Goal: Navigation & Orientation: Find specific page/section

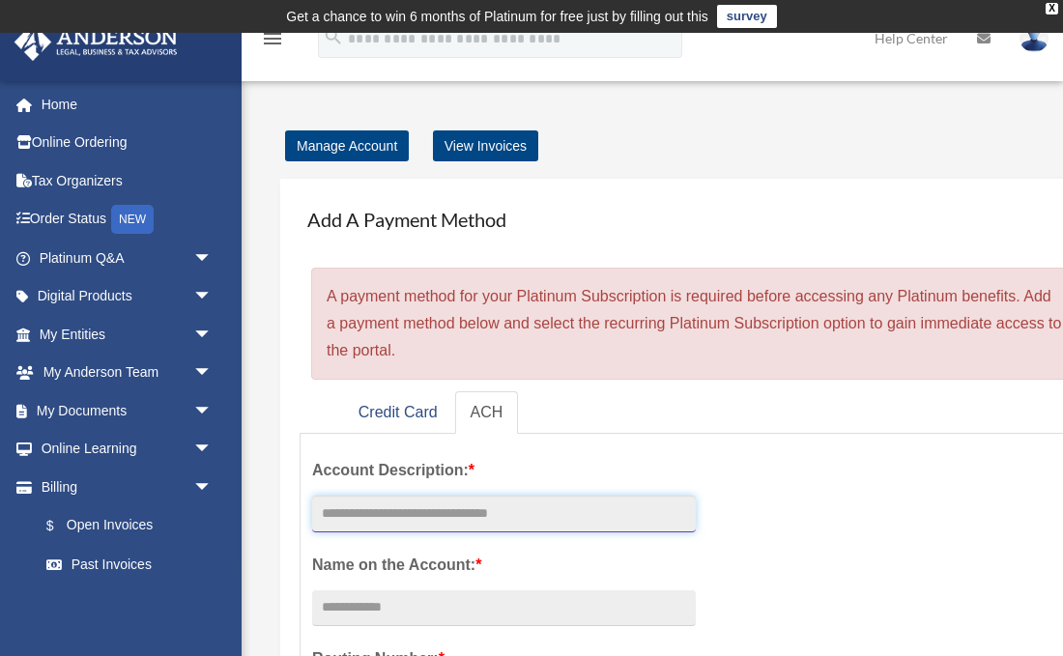
click at [340, 517] on input "text" at bounding box center [504, 514] width 384 height 37
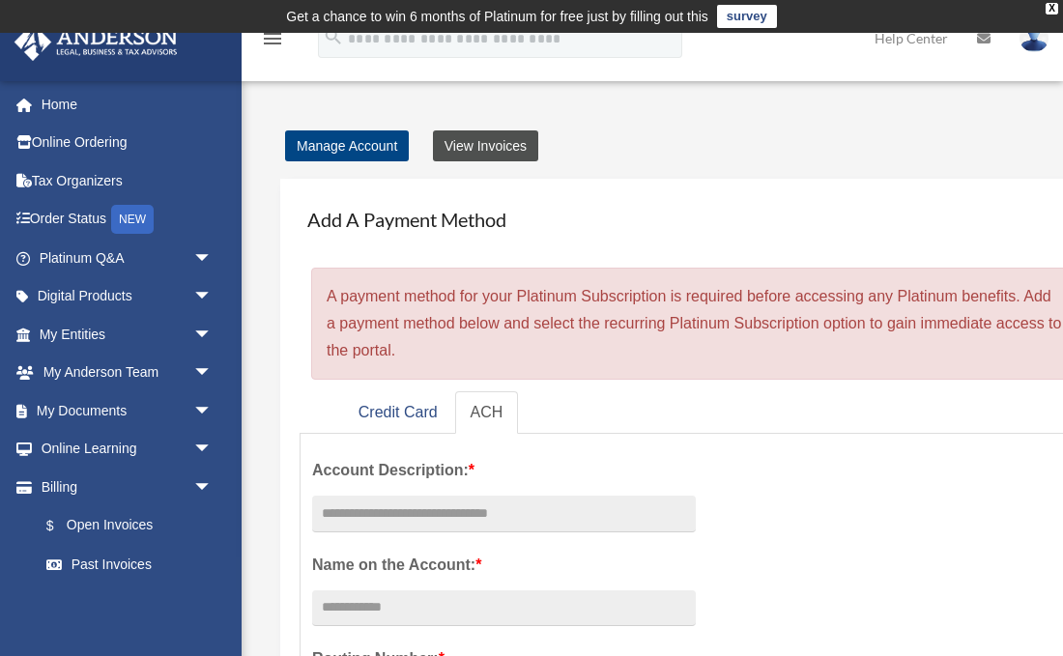
click at [501, 149] on link "View Invoices" at bounding box center [485, 145] width 105 height 31
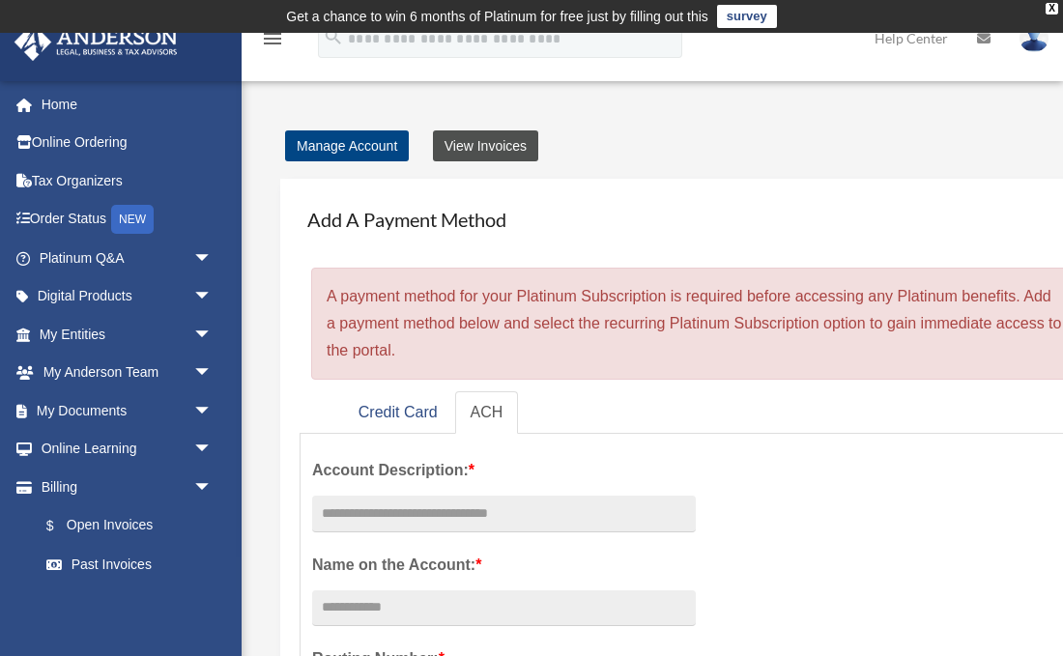
click at [501, 149] on link "View Invoices" at bounding box center [485, 145] width 105 height 31
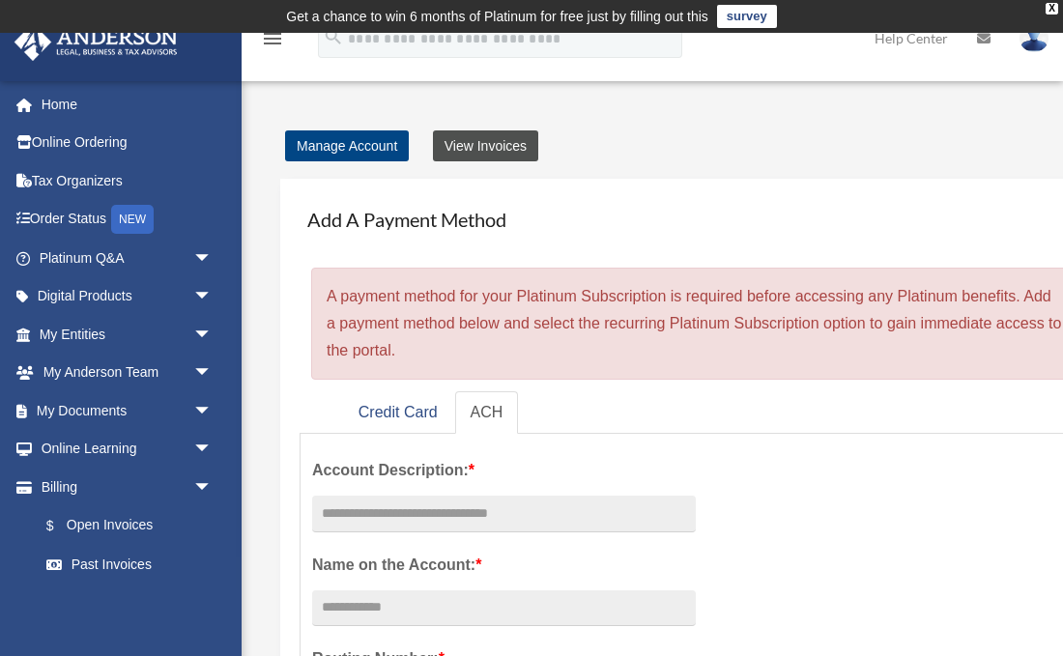
click at [501, 149] on link "View Invoices" at bounding box center [485, 145] width 105 height 31
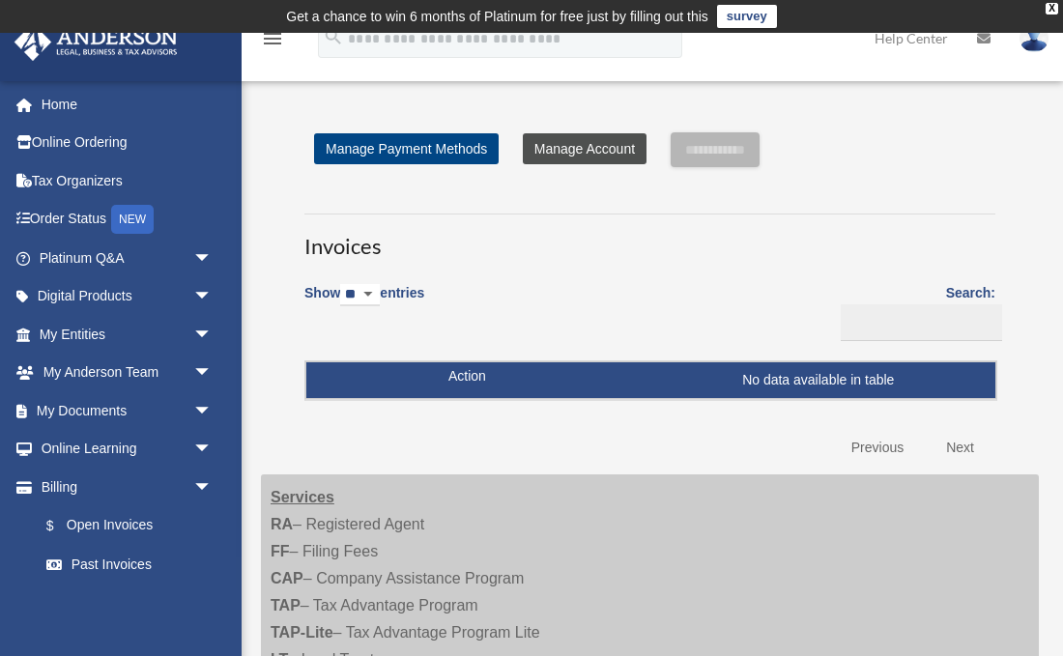
click at [579, 148] on link "Manage Account" at bounding box center [585, 148] width 124 height 31
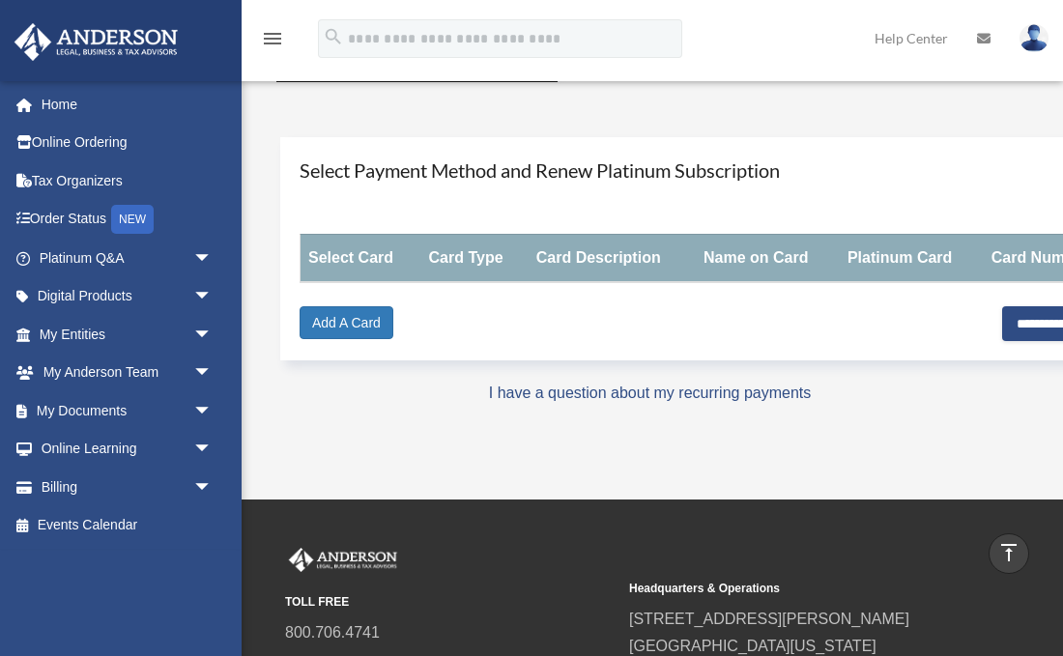
scroll to position [187, 0]
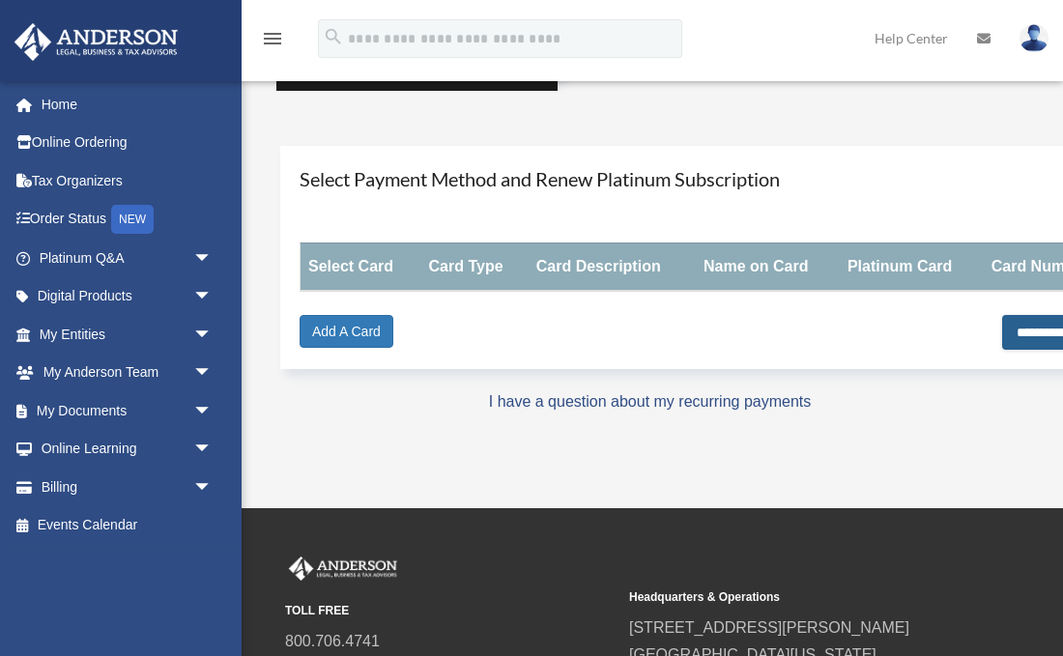
click at [1023, 332] on input "**********" at bounding box center [1061, 332] width 118 height 35
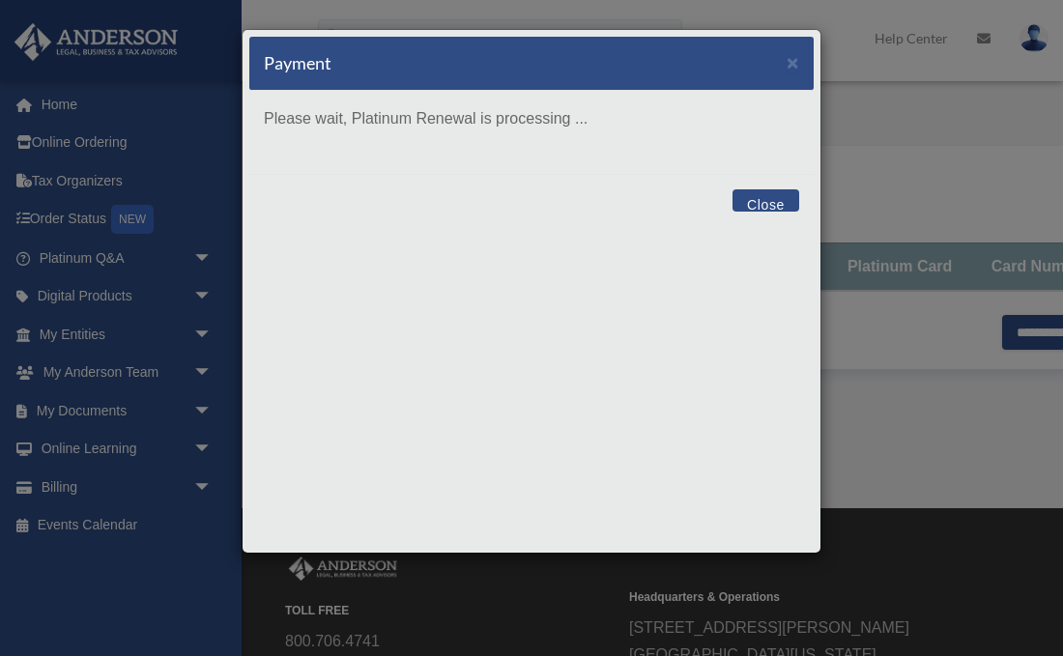
click at [70, 497] on div "Payment × Please wait, Platinum Renewal is processing ... Close" at bounding box center [531, 328] width 1063 height 656
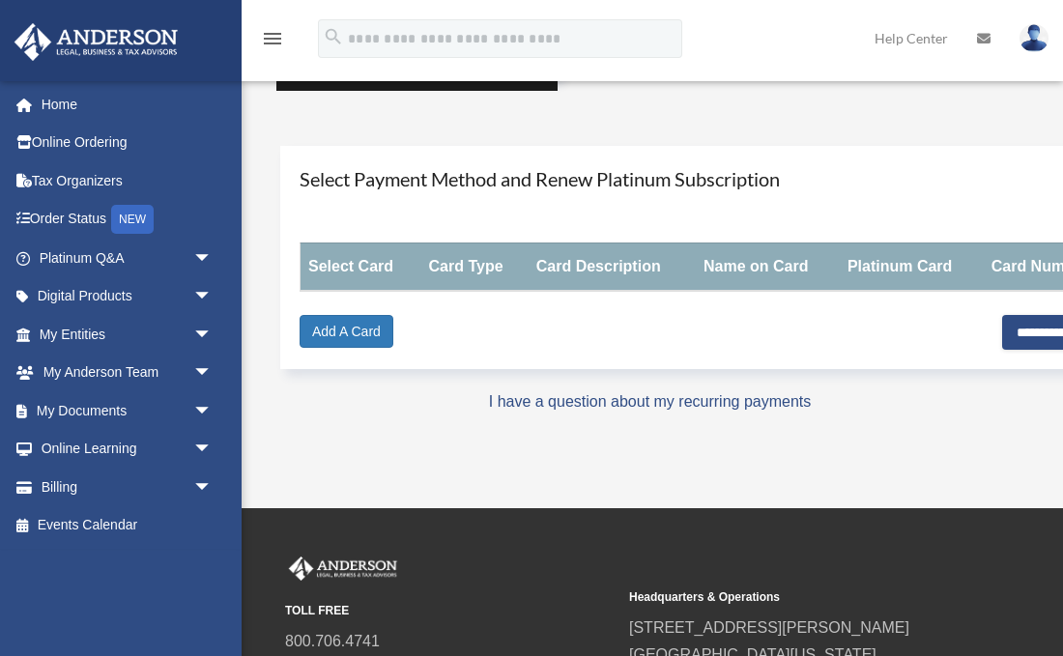
click at [70, 497] on link "Billing arrow_drop_down" at bounding box center [128, 487] width 228 height 39
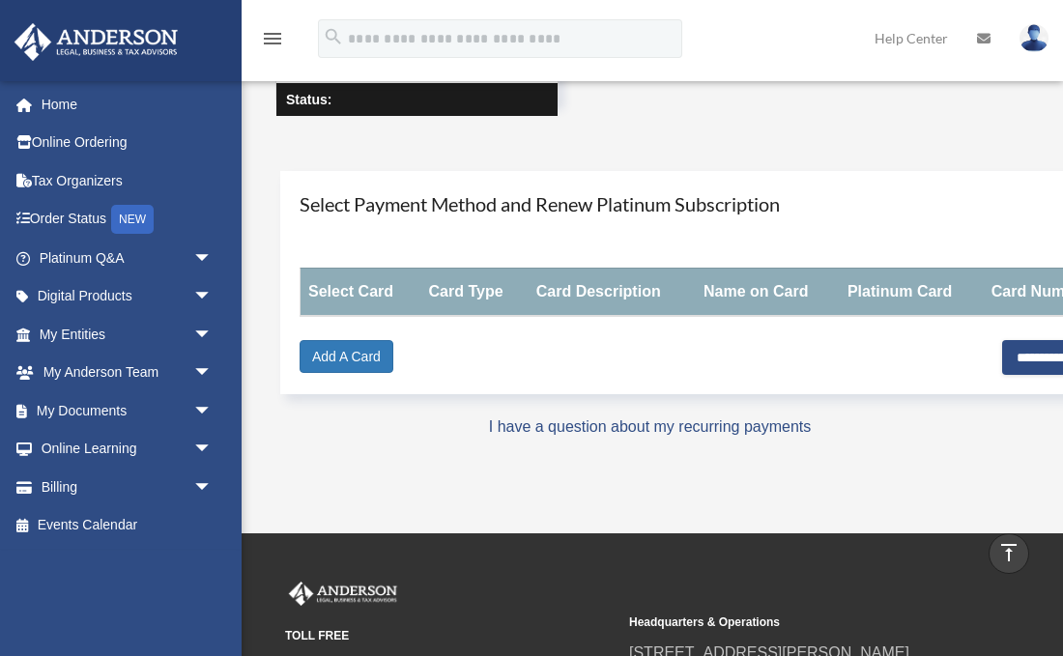
scroll to position [0, 0]
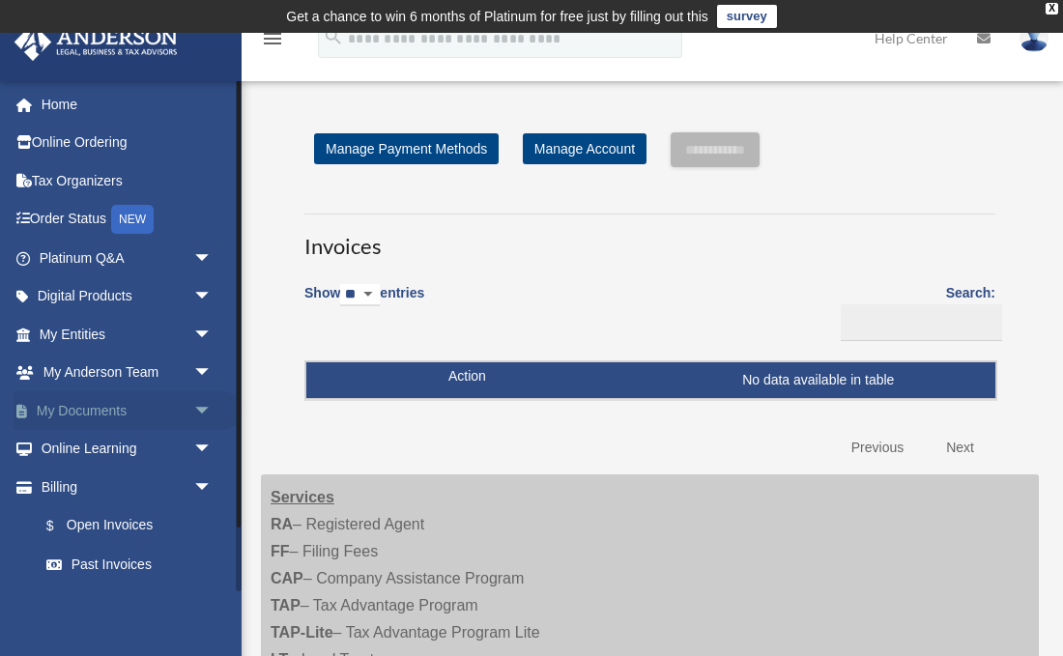
click at [102, 411] on link "My Documents arrow_drop_down" at bounding box center [128, 410] width 228 height 39
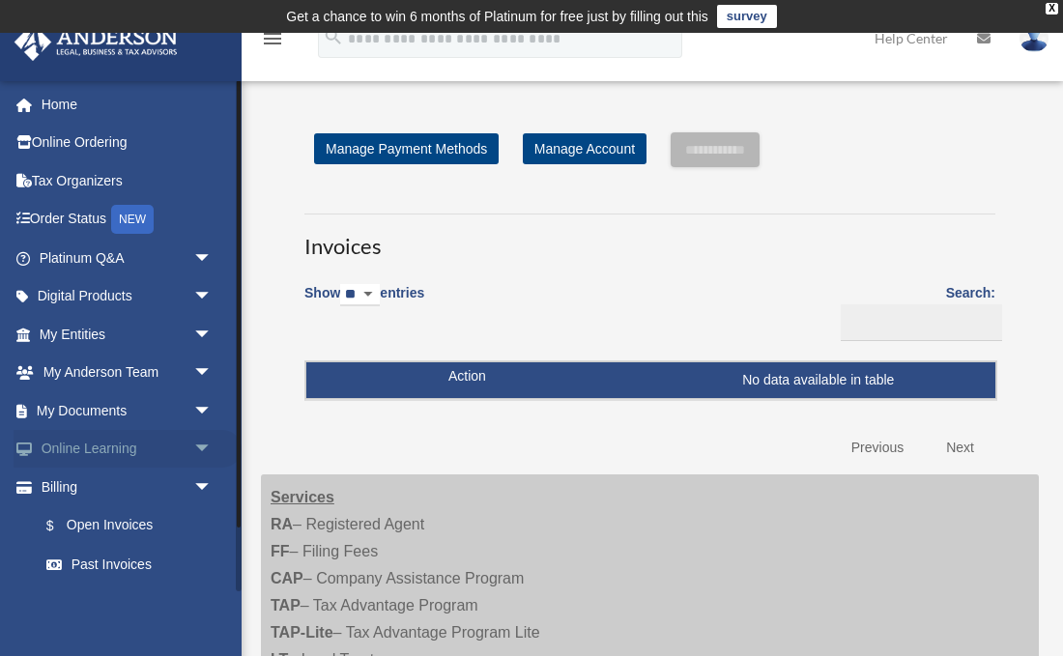
click at [115, 450] on link "Online Learning arrow_drop_down" at bounding box center [128, 449] width 228 height 39
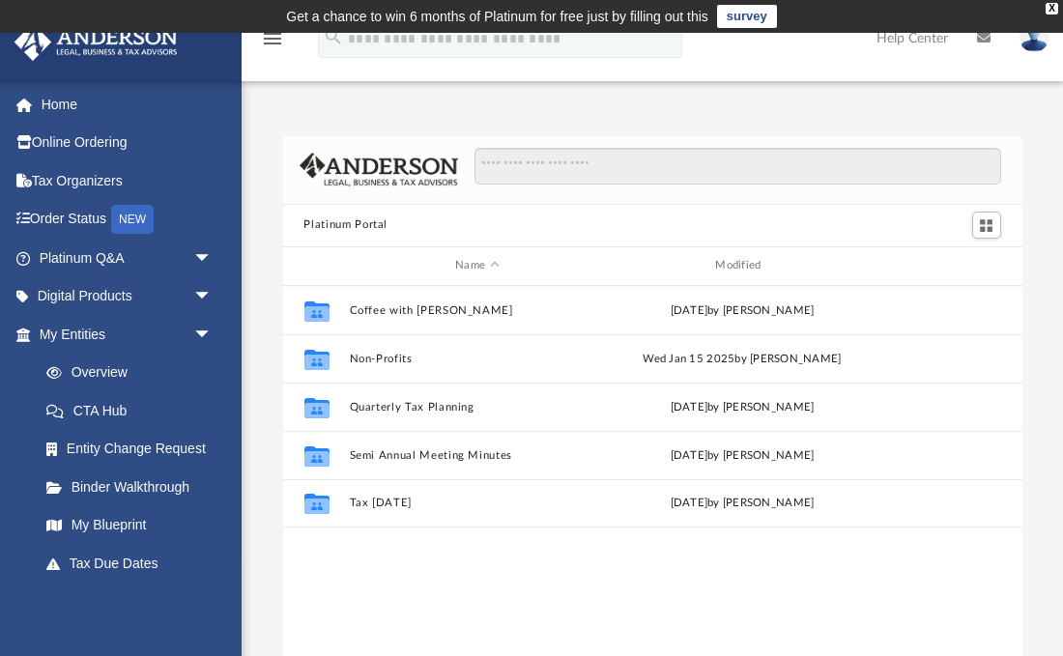
scroll to position [439, 739]
click at [117, 379] on link "Overview" at bounding box center [134, 373] width 215 height 39
click at [109, 263] on link "Platinum Q&A arrow_drop_down" at bounding box center [128, 258] width 228 height 39
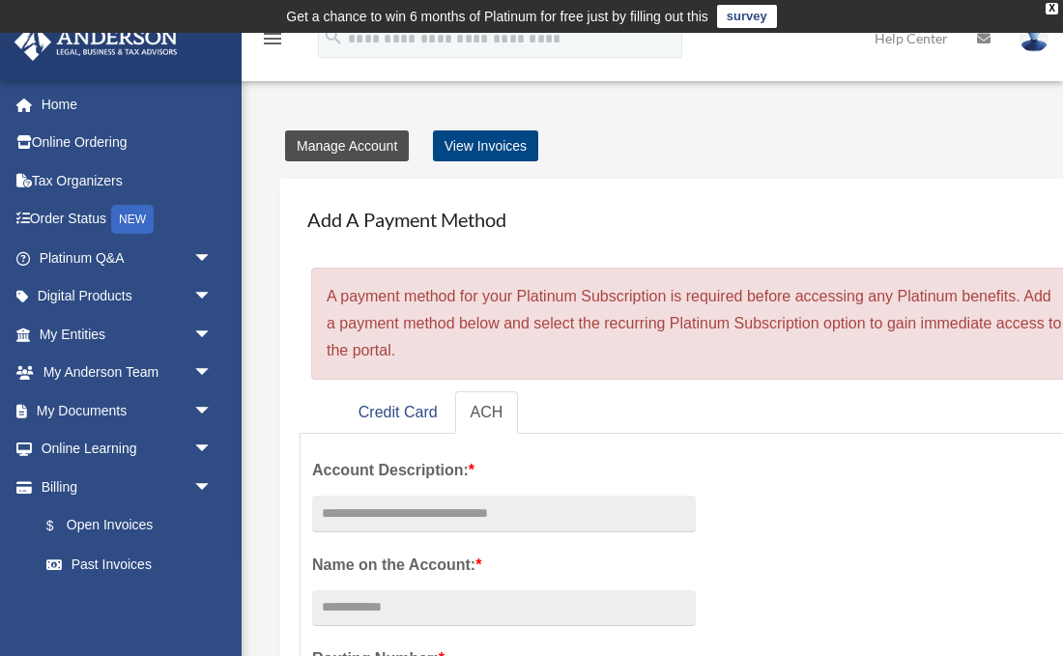
click at [353, 146] on link "Manage Account" at bounding box center [347, 145] width 124 height 31
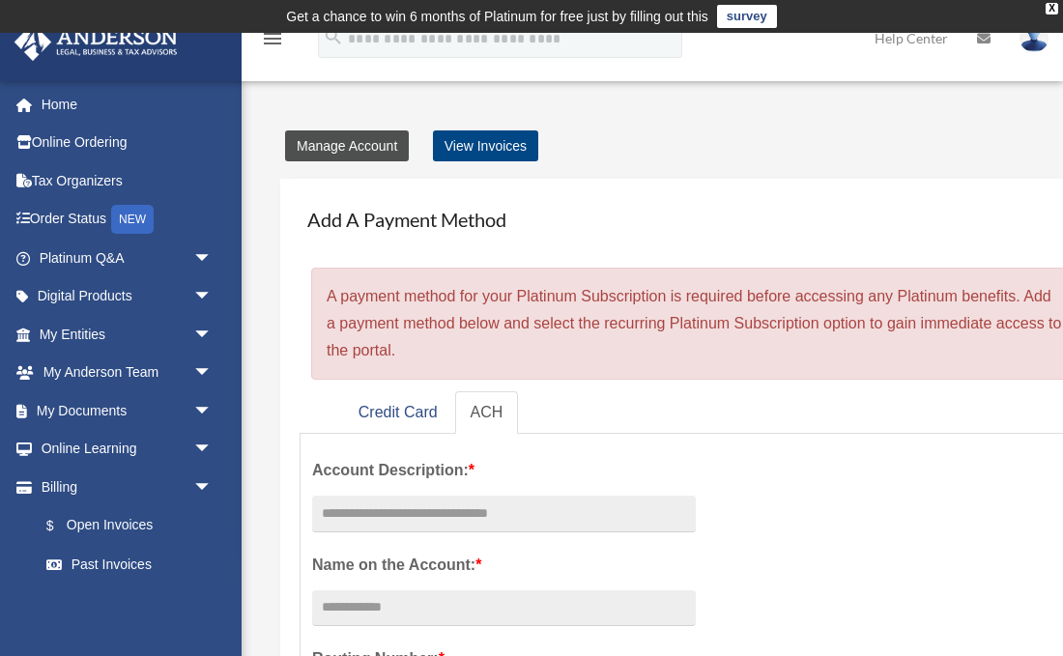
click at [353, 146] on link "Manage Account" at bounding box center [347, 145] width 124 height 31
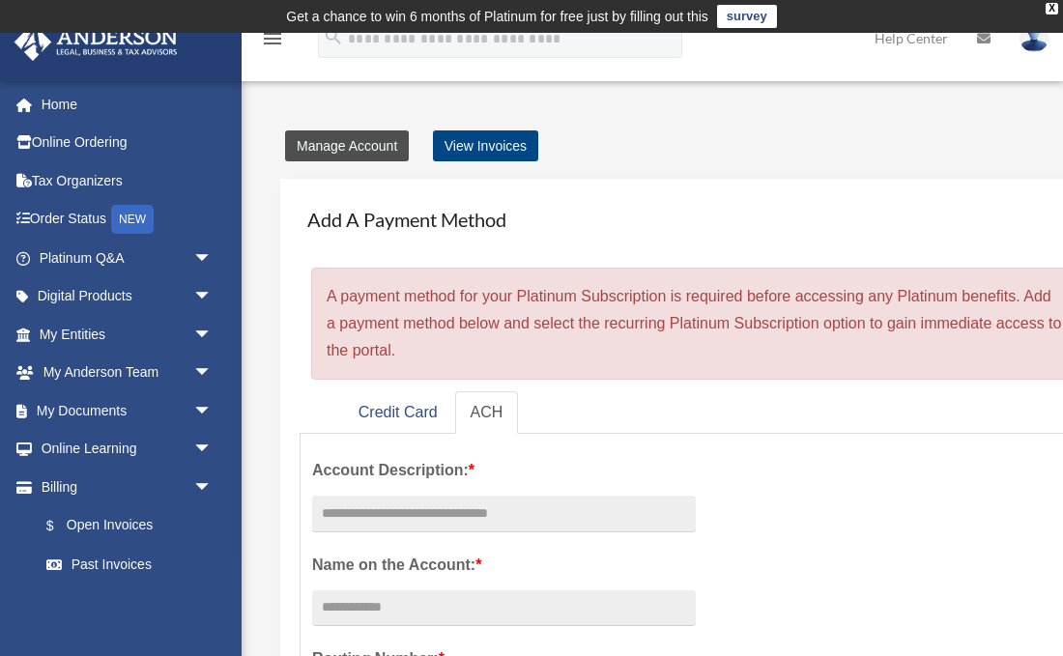
click at [353, 146] on link "Manage Account" at bounding box center [347, 145] width 124 height 31
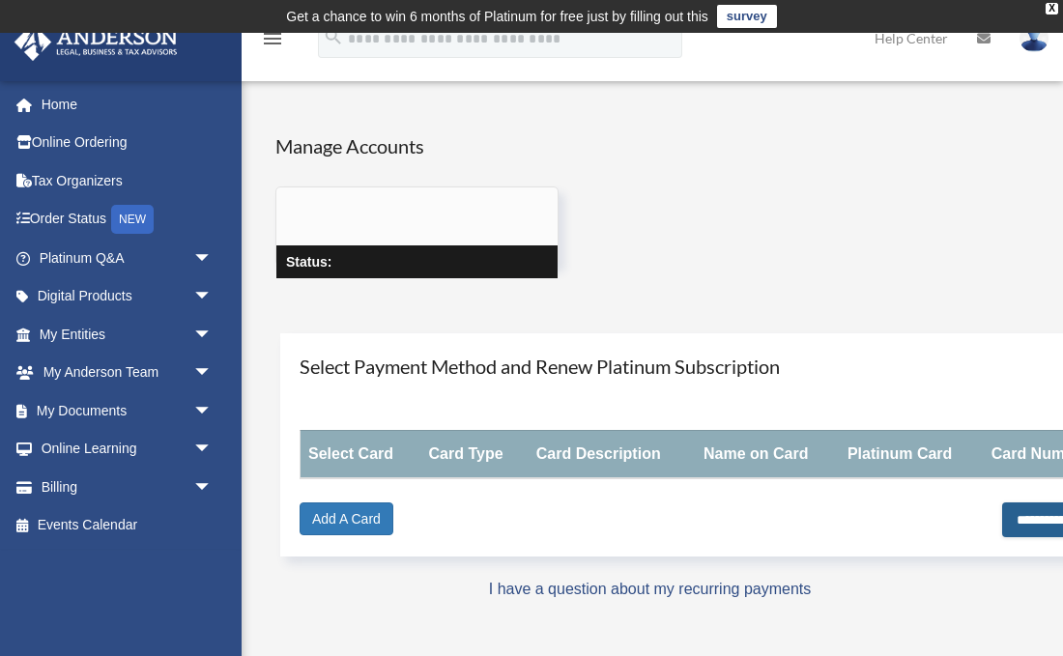
click at [1008, 520] on input "**********" at bounding box center [1061, 520] width 118 height 35
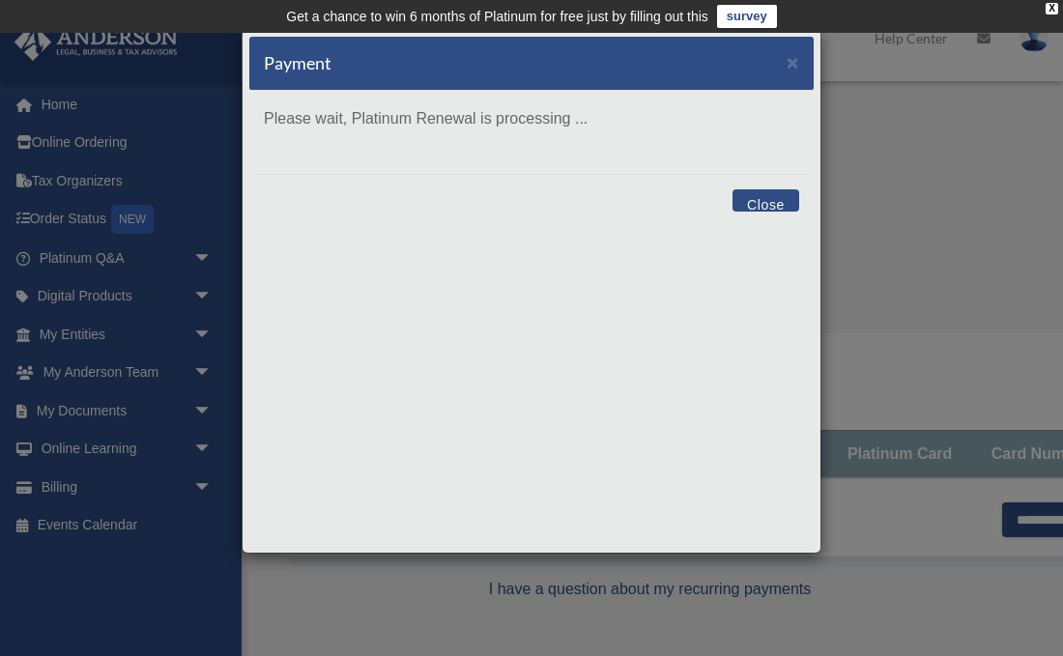
click at [64, 490] on div "Payment × Please wait, Platinum Renewal is processing ... Close" at bounding box center [531, 328] width 1063 height 656
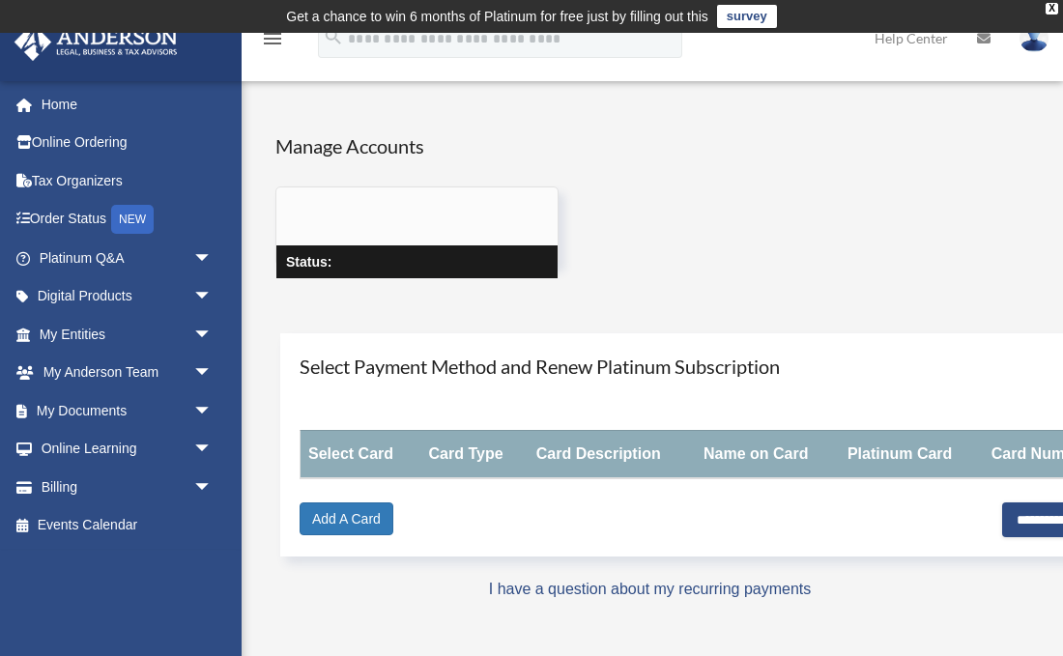
click at [64, 490] on link "Billing arrow_drop_down" at bounding box center [128, 487] width 228 height 39
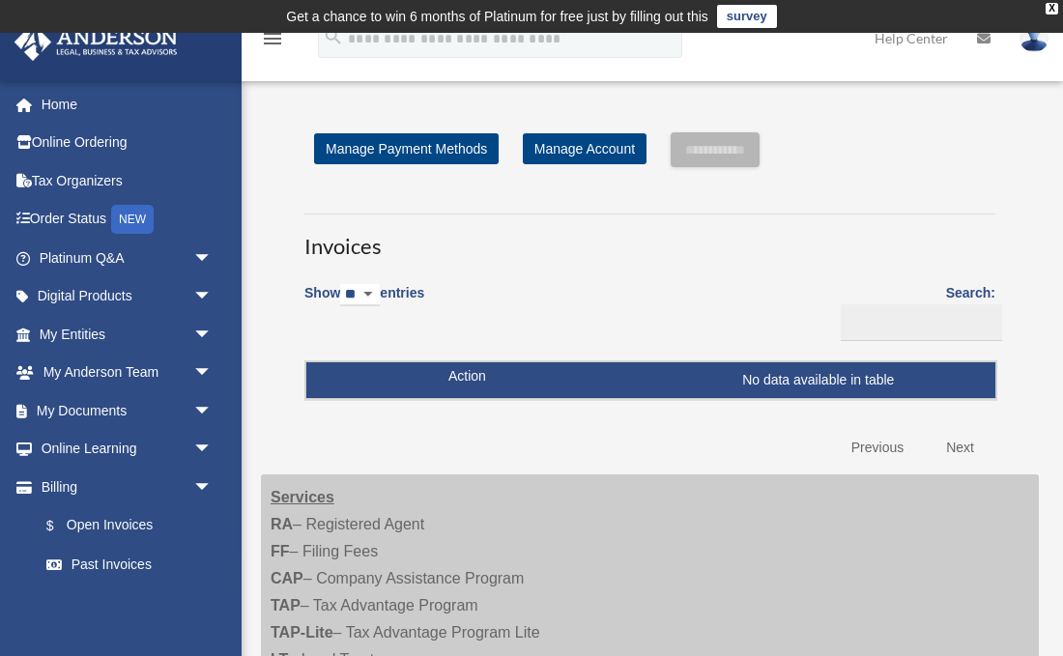
click at [380, 293] on select "** ** ** ***" at bounding box center [360, 295] width 40 height 22
click at [344, 284] on select "** ** ** ***" at bounding box center [360, 295] width 40 height 22
click at [571, 149] on link "Manage Account" at bounding box center [585, 148] width 124 height 31
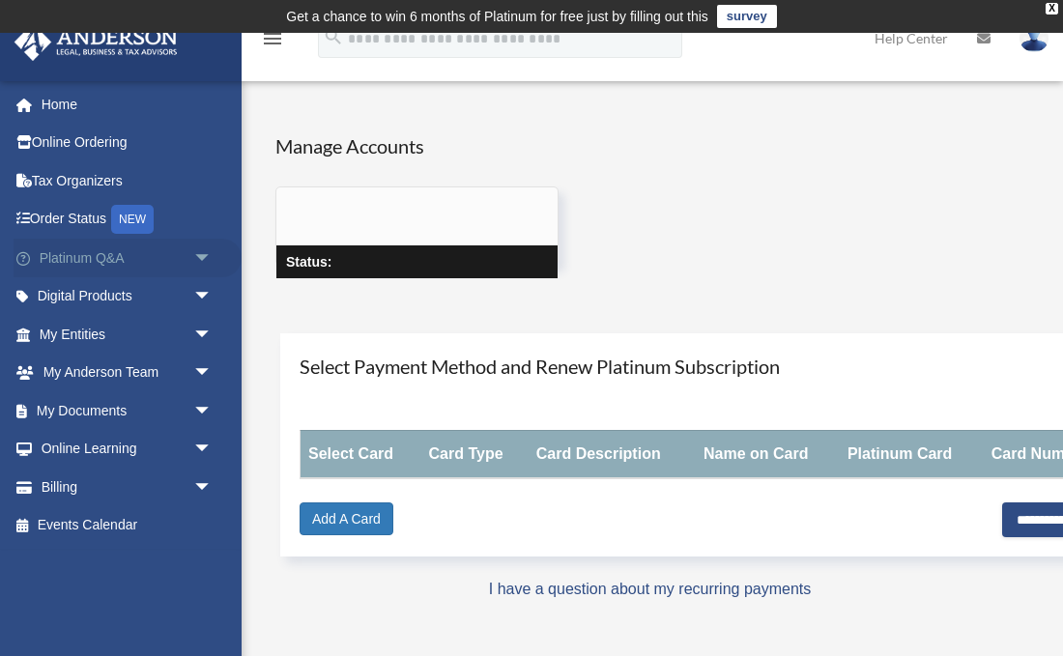
click at [102, 262] on link "Platinum Q&A arrow_drop_down" at bounding box center [128, 258] width 228 height 39
click at [97, 300] on link "Digital Products arrow_drop_down" at bounding box center [128, 296] width 228 height 39
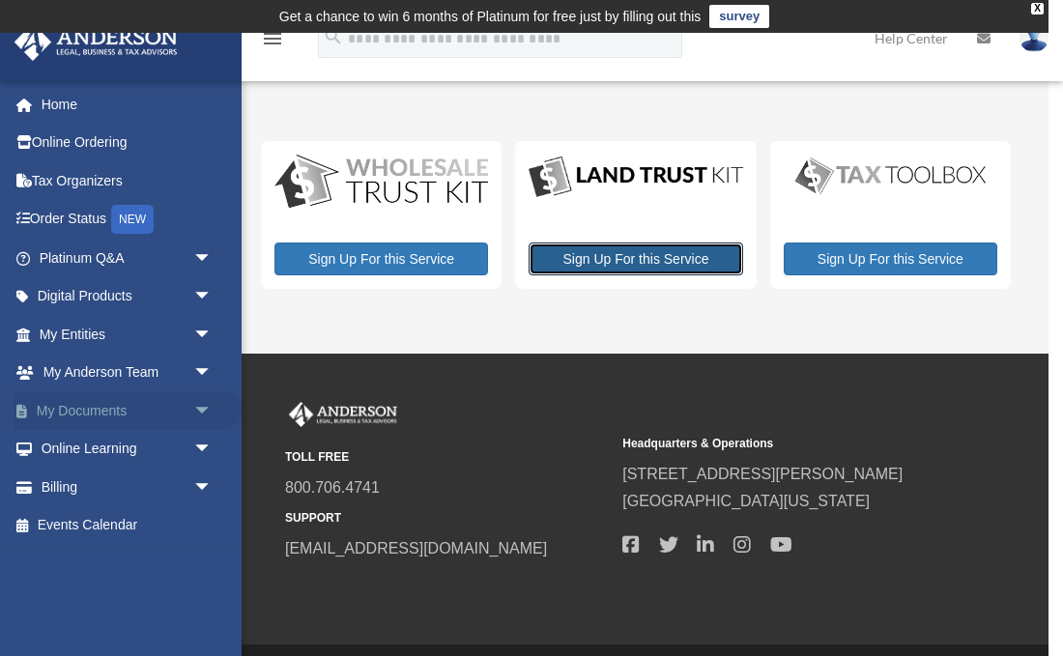
click at [601, 258] on link "Sign Up For this Service" at bounding box center [636, 259] width 214 height 33
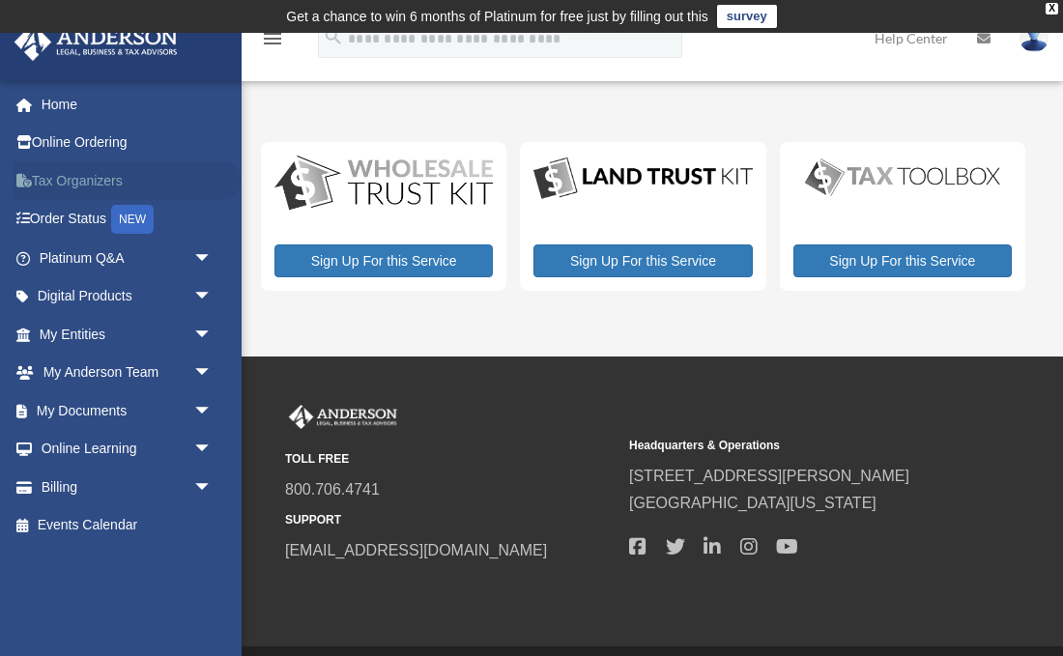
click at [110, 181] on link "Tax Organizers" at bounding box center [128, 180] width 228 height 39
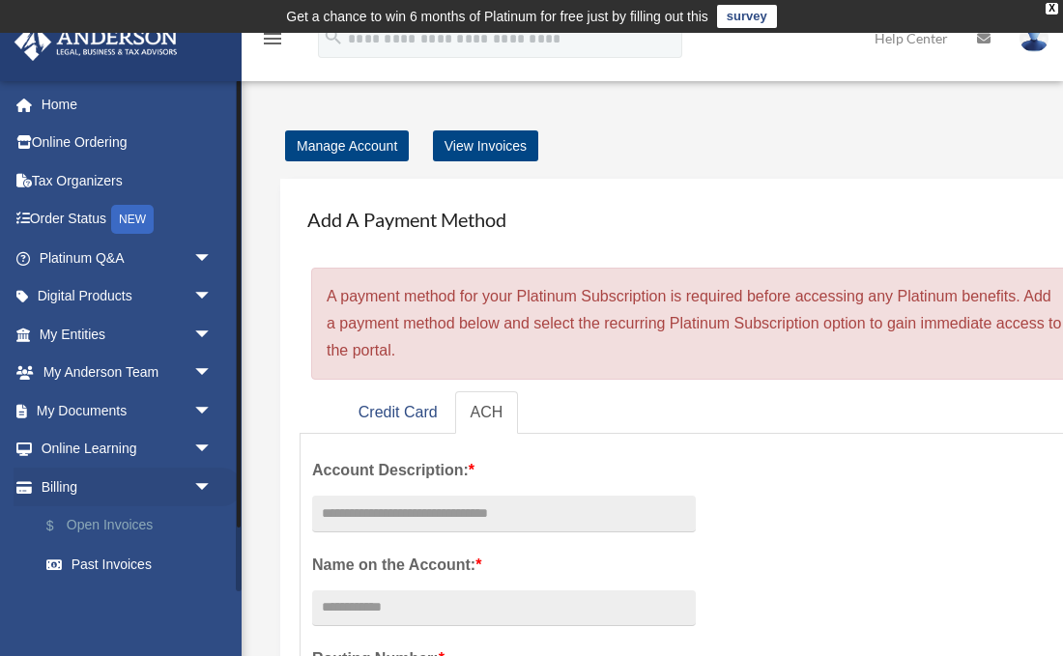
click at [108, 525] on link "$ Open Invoices" at bounding box center [134, 526] width 215 height 40
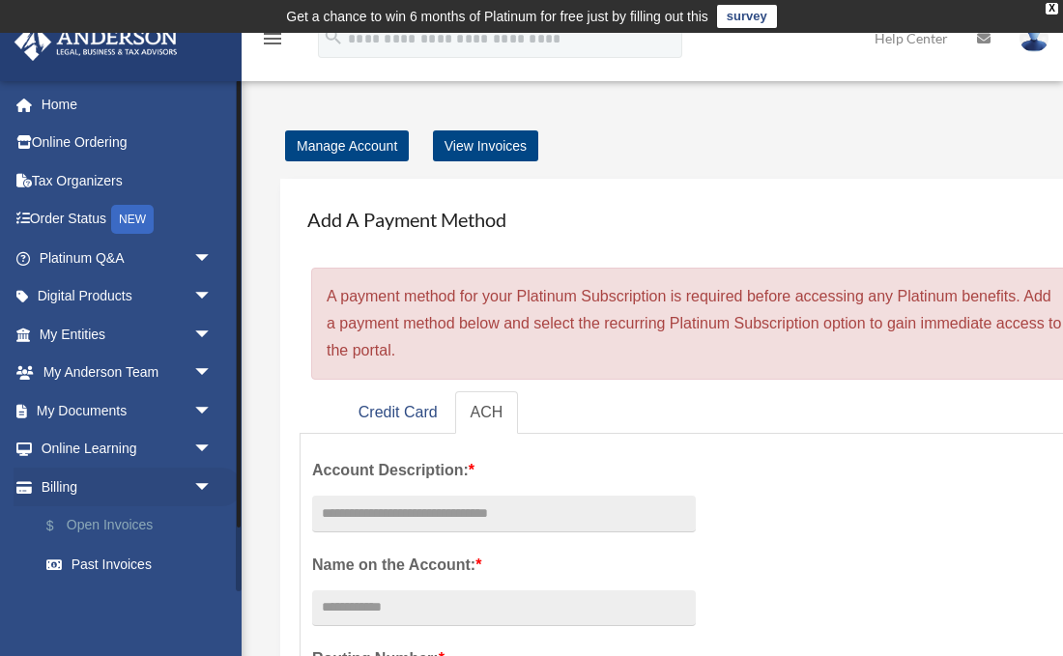
click at [108, 525] on link "$ Open Invoices" at bounding box center [134, 526] width 215 height 40
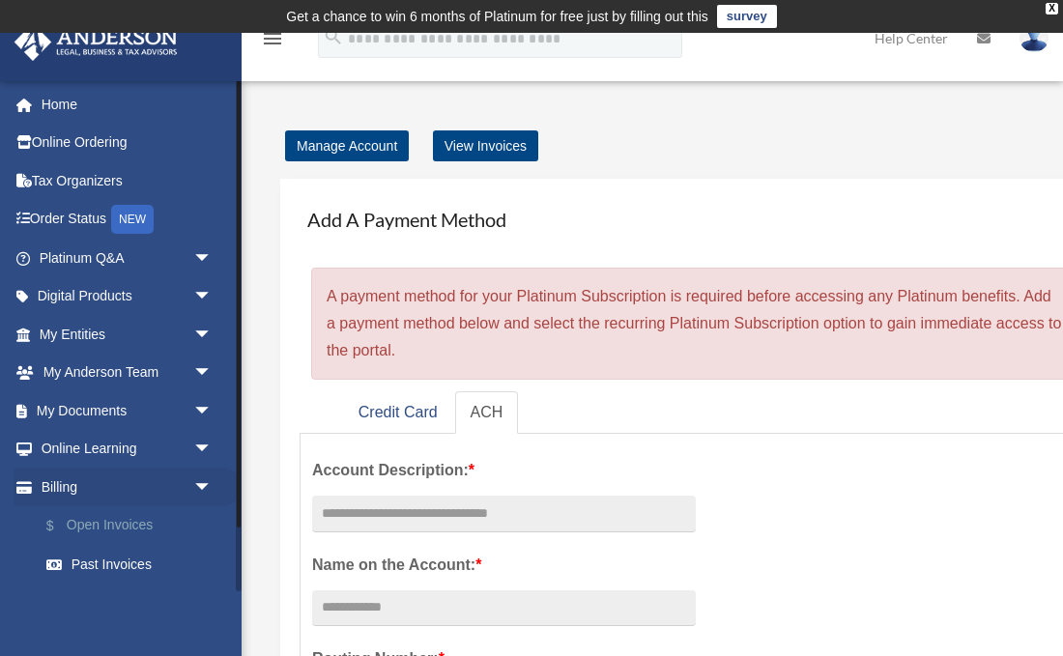
click at [108, 525] on link "$ Open Invoices" at bounding box center [134, 526] width 215 height 40
click at [123, 528] on link "$ Open Invoices" at bounding box center [134, 526] width 215 height 40
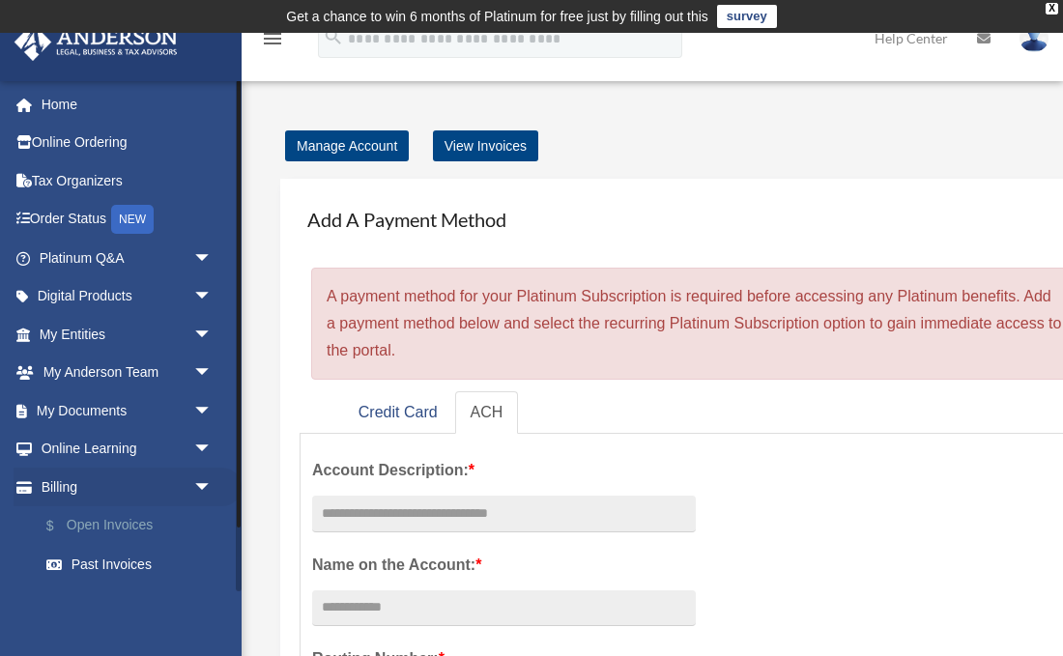
click at [123, 528] on link "$ Open Invoices" at bounding box center [134, 526] width 215 height 40
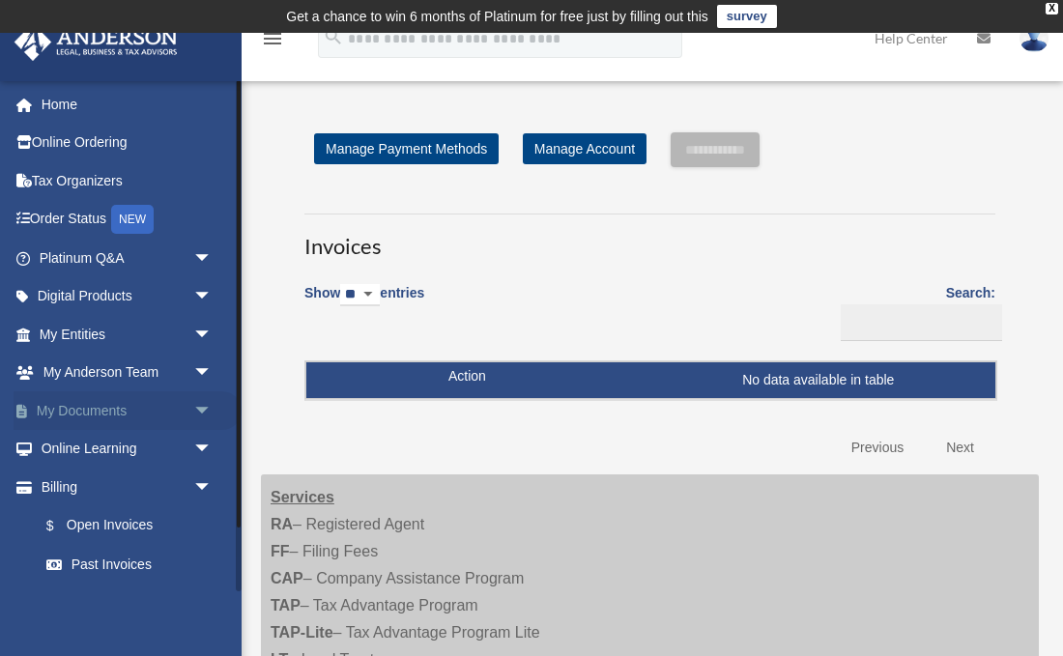
click at [113, 412] on link "My Documents arrow_drop_down" at bounding box center [128, 410] width 228 height 39
click at [202, 413] on span "arrow_drop_down" at bounding box center [212, 411] width 39 height 40
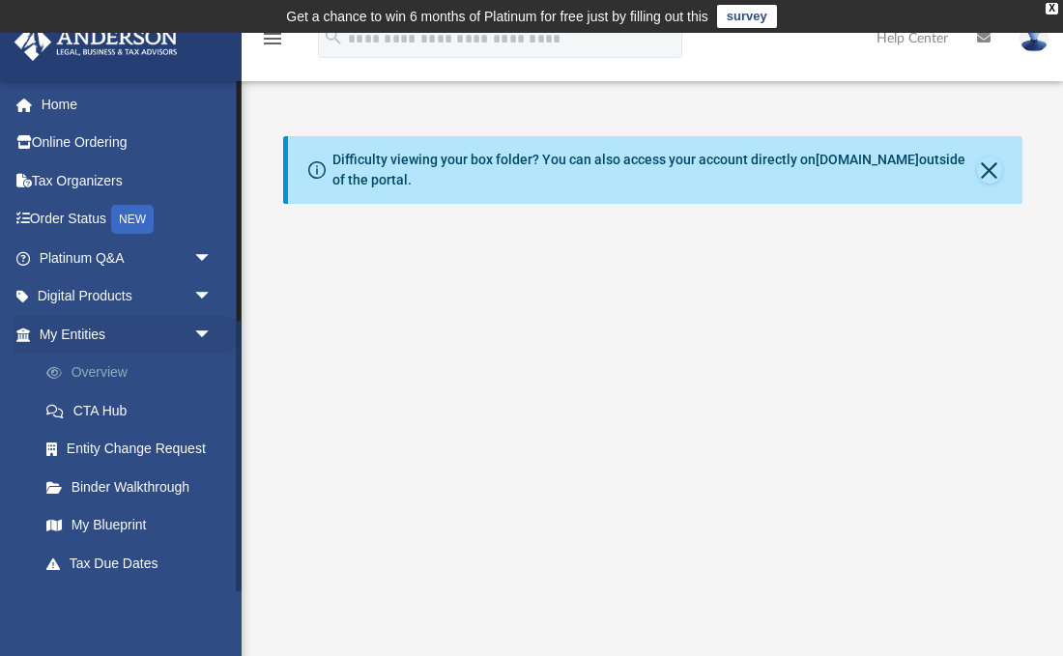
click at [129, 376] on link "Overview" at bounding box center [134, 373] width 215 height 39
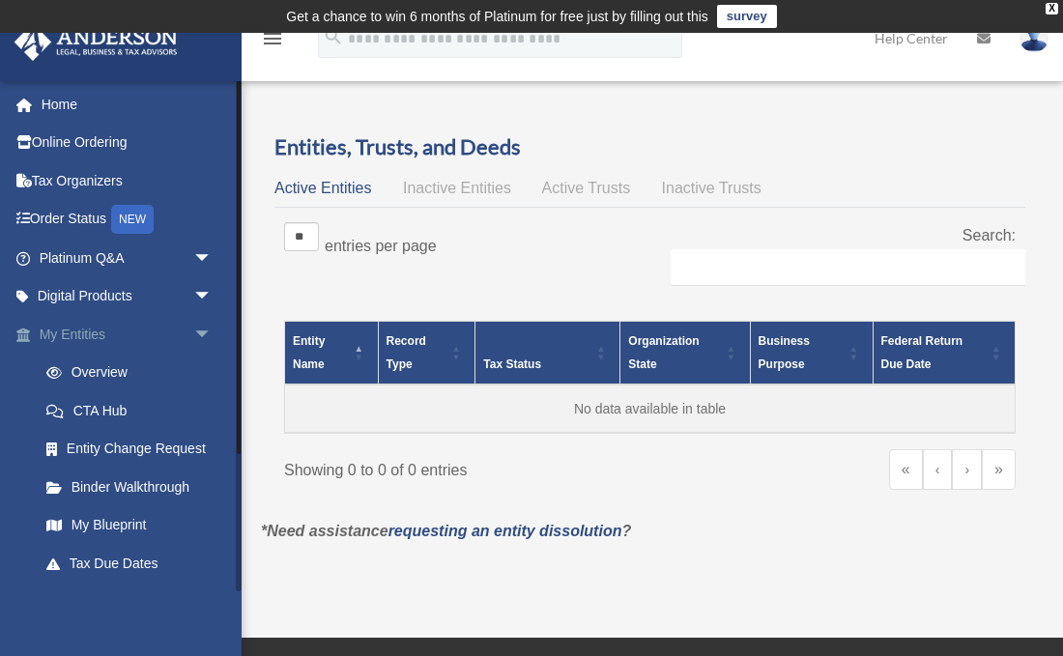
click at [107, 340] on link "My Entities arrow_drop_down" at bounding box center [128, 334] width 228 height 39
click at [123, 298] on link "Digital Products arrow_drop_down" at bounding box center [128, 296] width 228 height 39
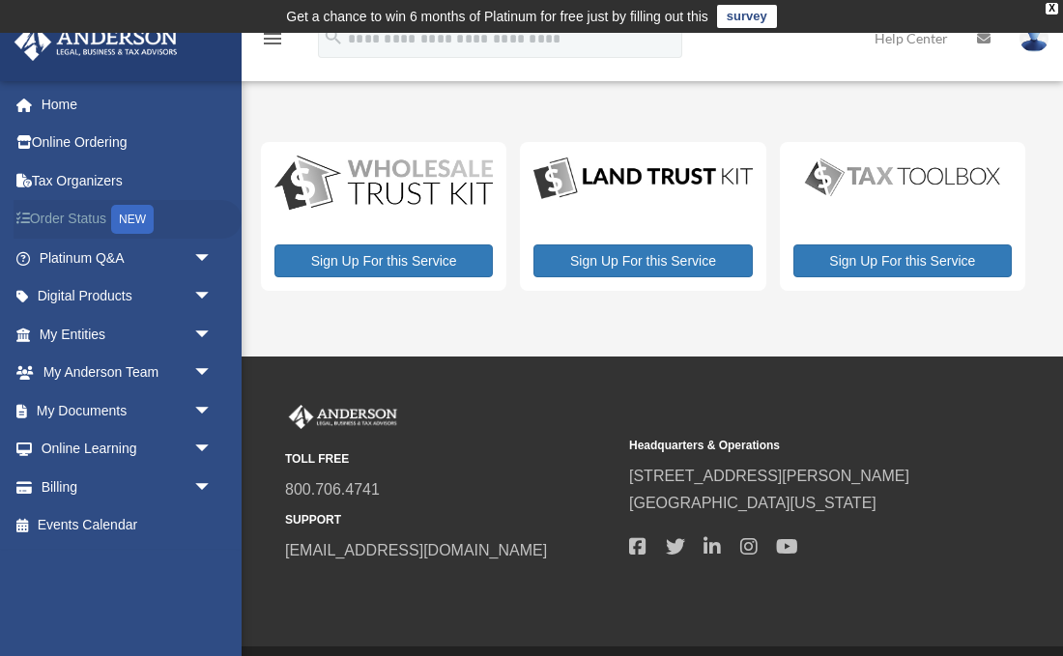
click at [144, 224] on div "NEW" at bounding box center [132, 219] width 43 height 29
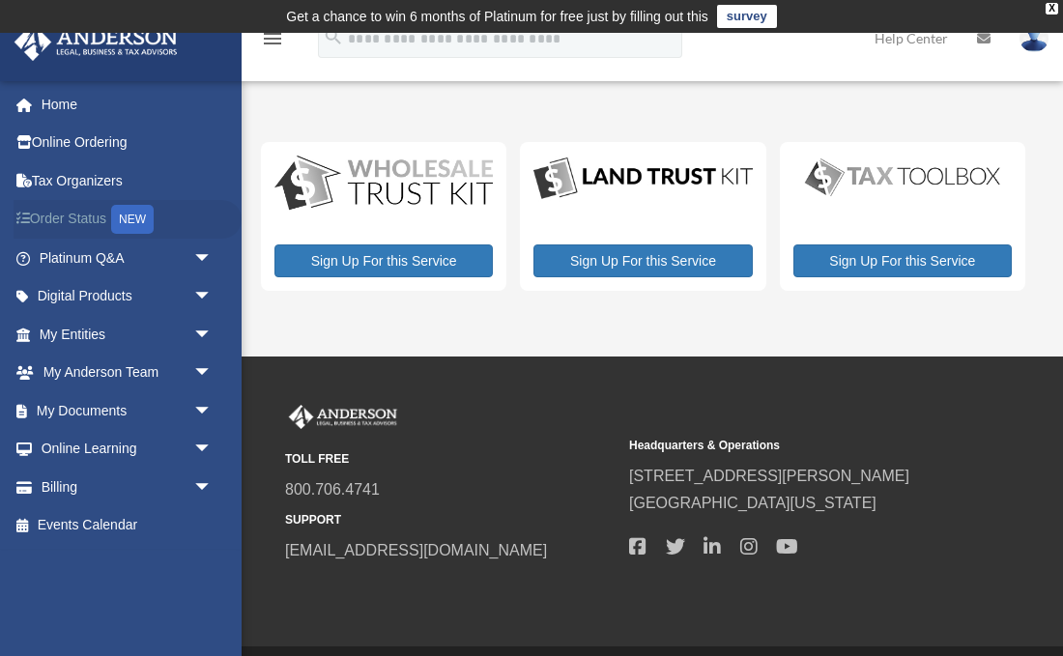
click at [144, 224] on div "NEW" at bounding box center [132, 219] width 43 height 29
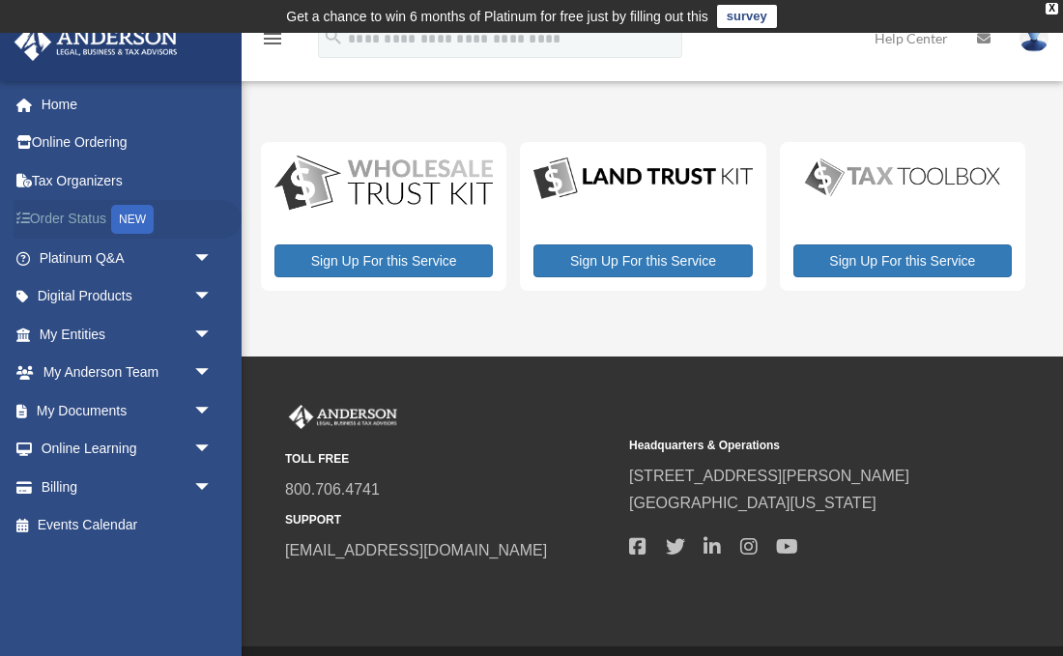
click at [144, 224] on div "NEW" at bounding box center [132, 219] width 43 height 29
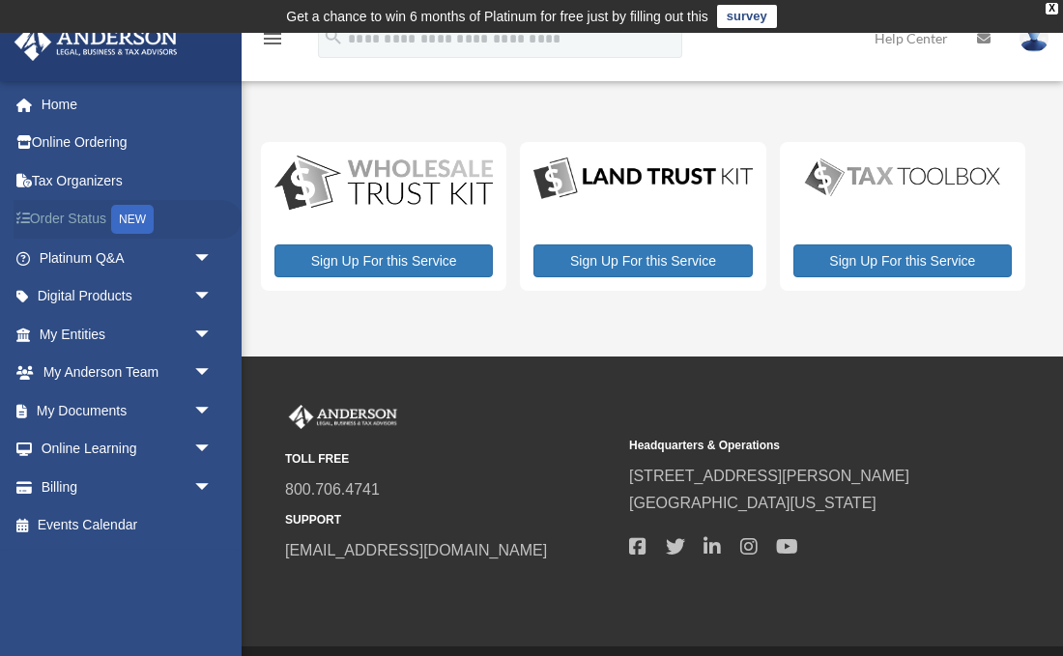
click at [144, 224] on div "NEW" at bounding box center [132, 219] width 43 height 29
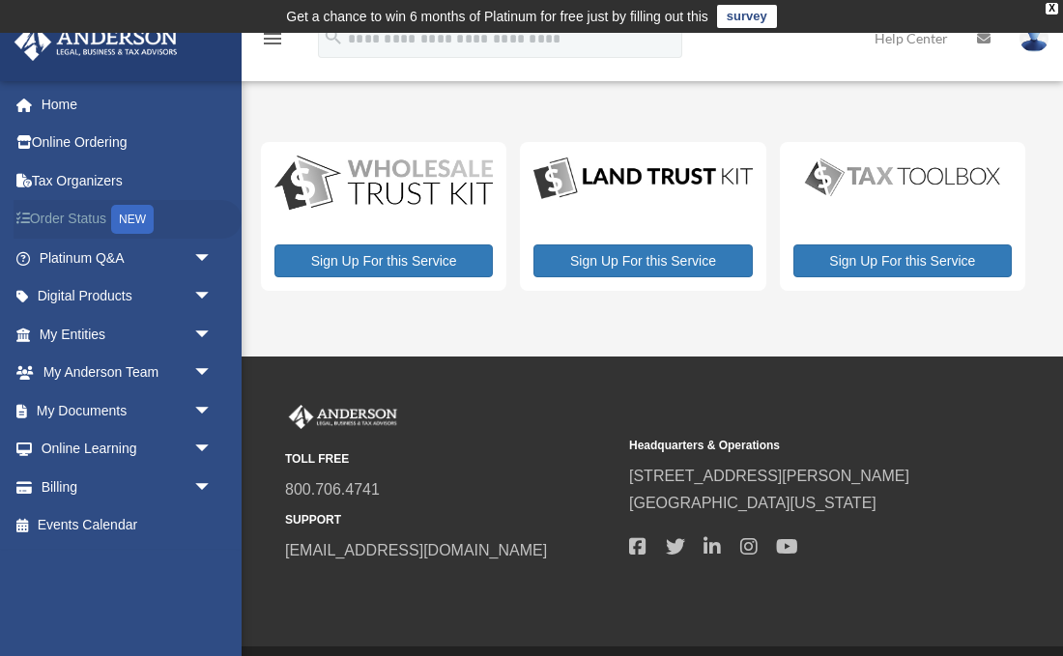
click at [144, 224] on div "NEW" at bounding box center [132, 219] width 43 height 29
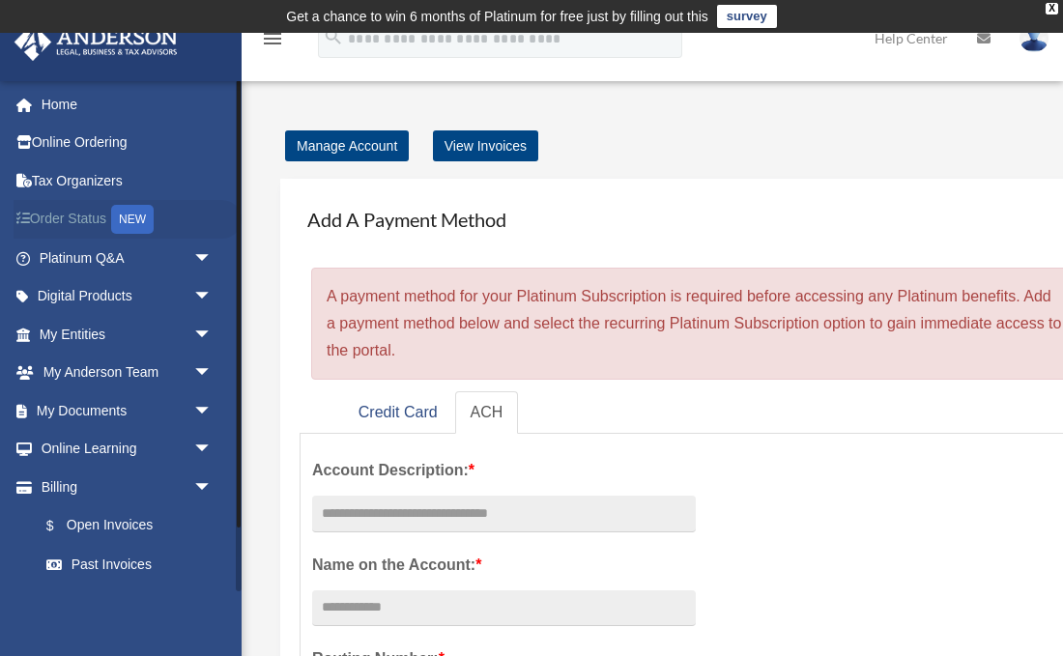
click at [139, 226] on div "NEW" at bounding box center [132, 219] width 43 height 29
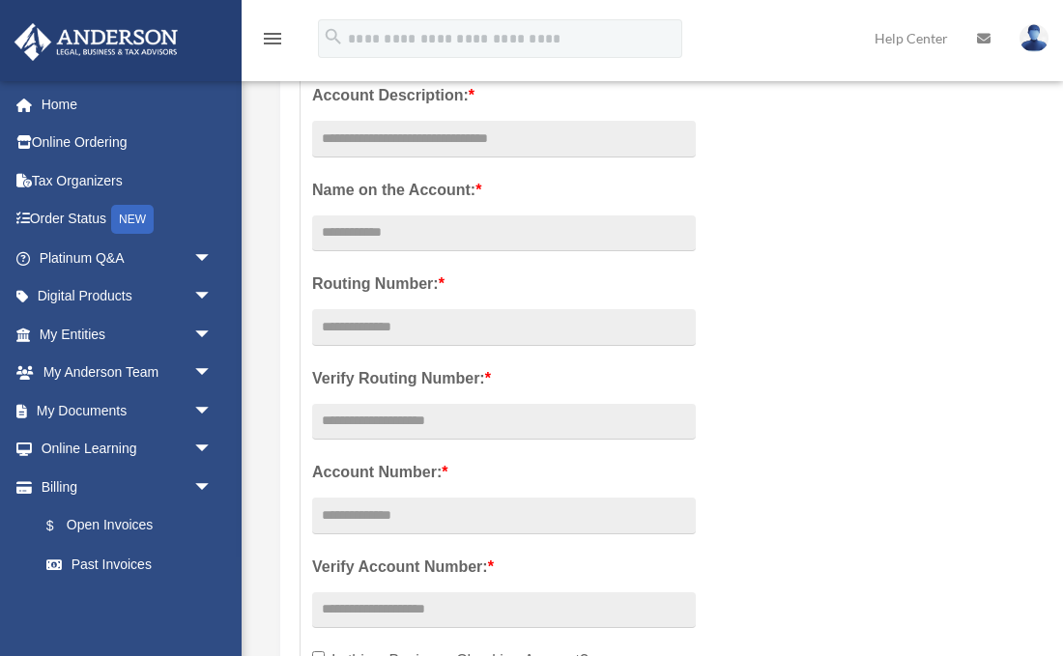
scroll to position [374, 0]
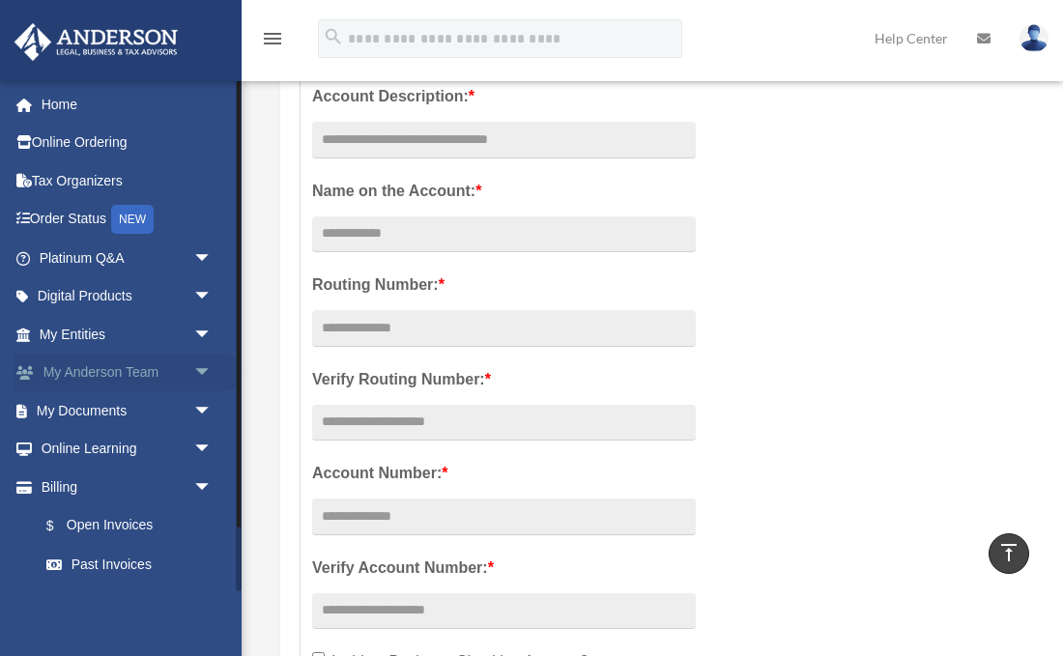
click at [145, 372] on link "My [PERSON_NAME] Team arrow_drop_down" at bounding box center [128, 373] width 228 height 39
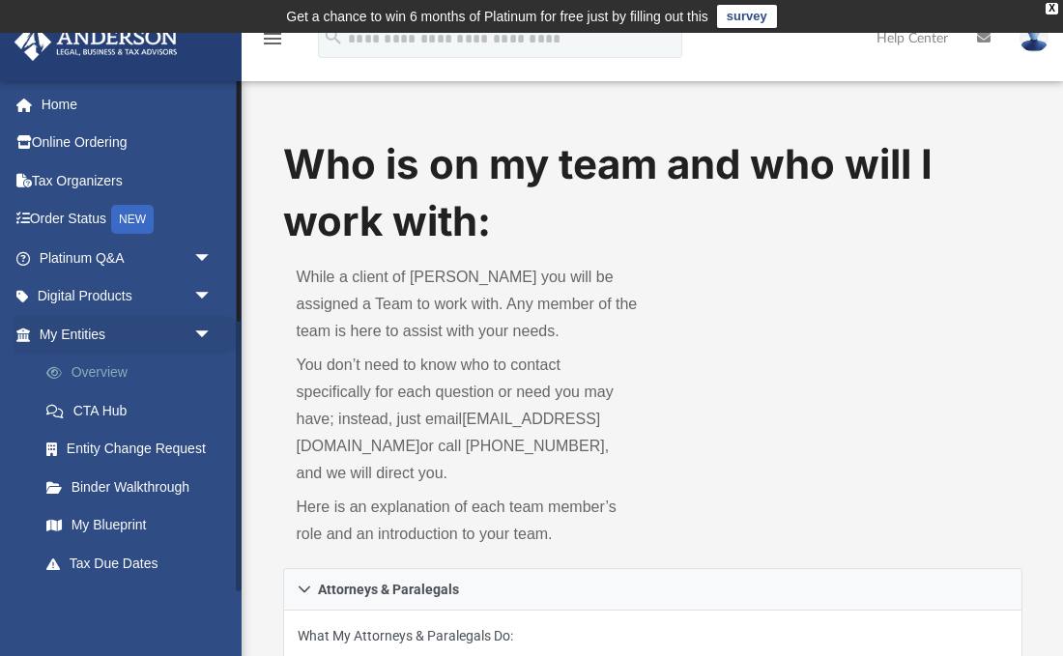
click at [125, 377] on link "Overview" at bounding box center [134, 373] width 215 height 39
click at [127, 299] on link "Digital Products arrow_drop_down" at bounding box center [128, 296] width 228 height 39
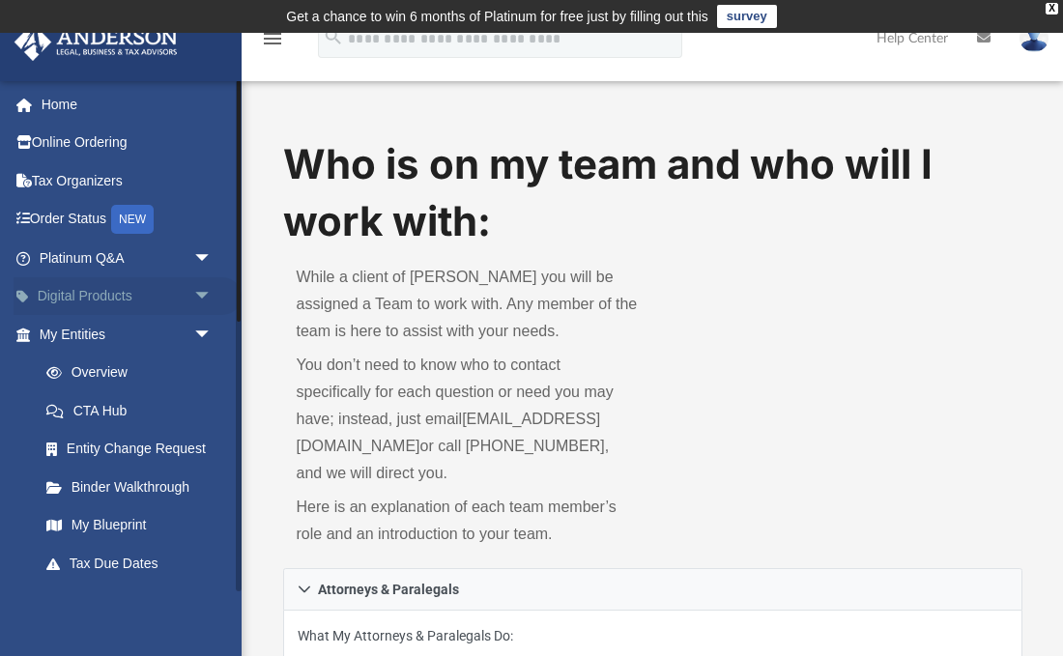
click at [127, 299] on link "Digital Products arrow_drop_down" at bounding box center [128, 296] width 228 height 39
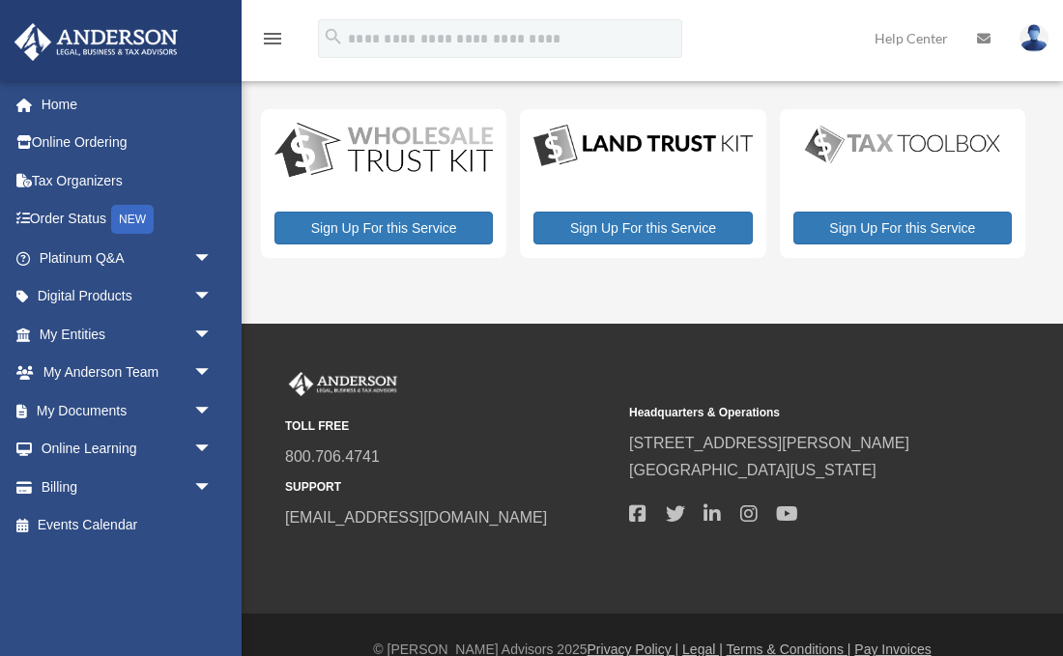
click at [140, 530] on link "Events Calendar" at bounding box center [128, 525] width 228 height 39
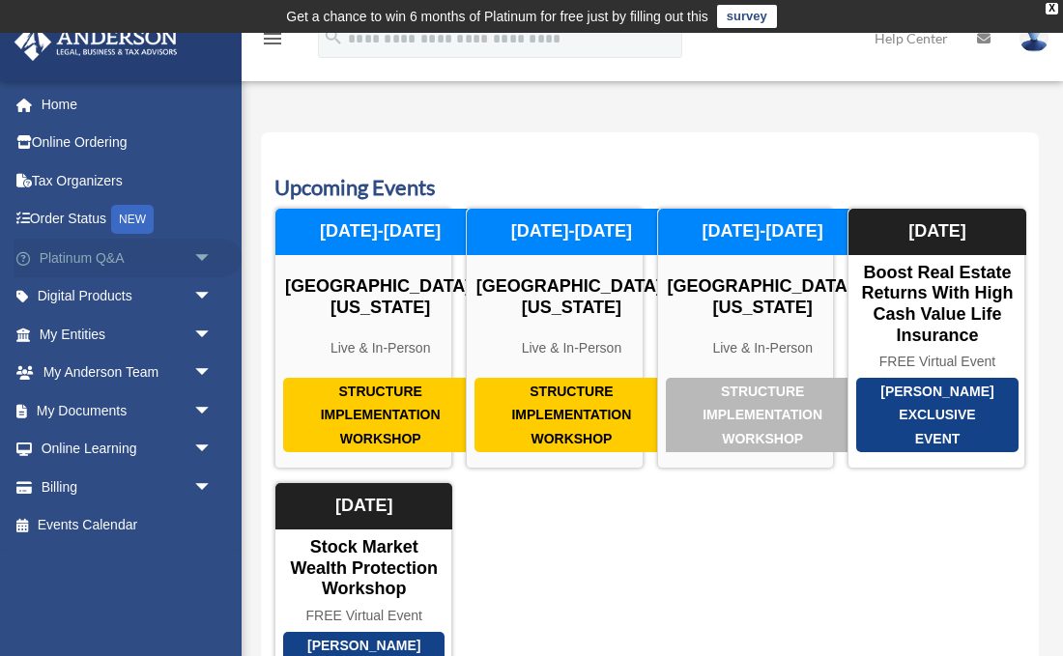
click at [99, 257] on link "Platinum Q&A arrow_drop_down" at bounding box center [128, 258] width 228 height 39
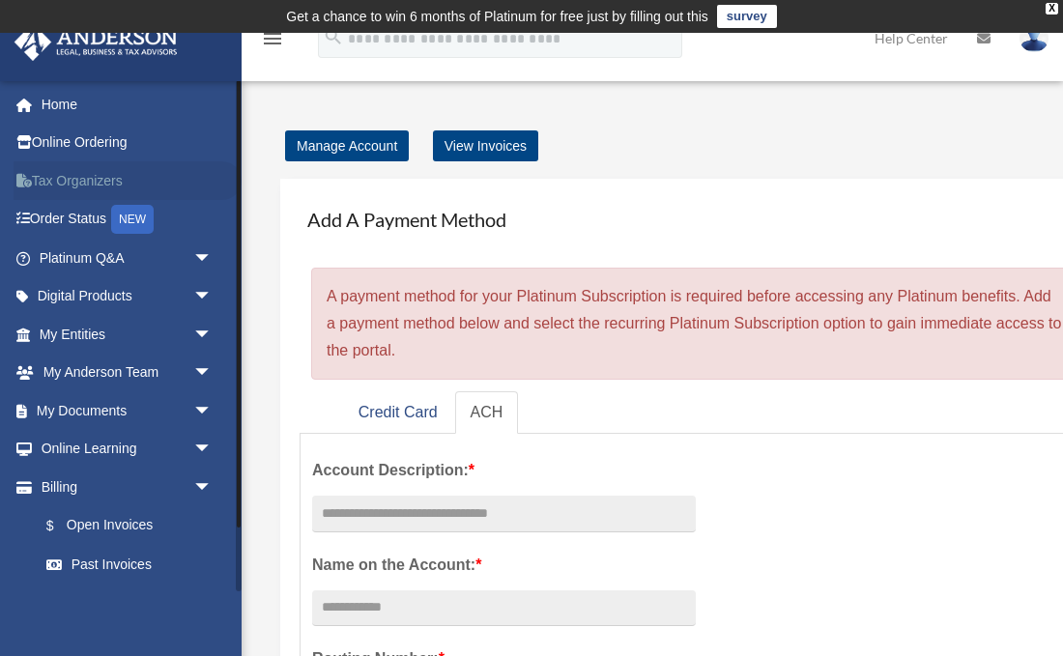
click at [106, 188] on link "Tax Organizers" at bounding box center [128, 180] width 228 height 39
click at [108, 144] on link "Online Ordering" at bounding box center [128, 143] width 228 height 39
click at [1037, 43] on img at bounding box center [1034, 38] width 29 height 28
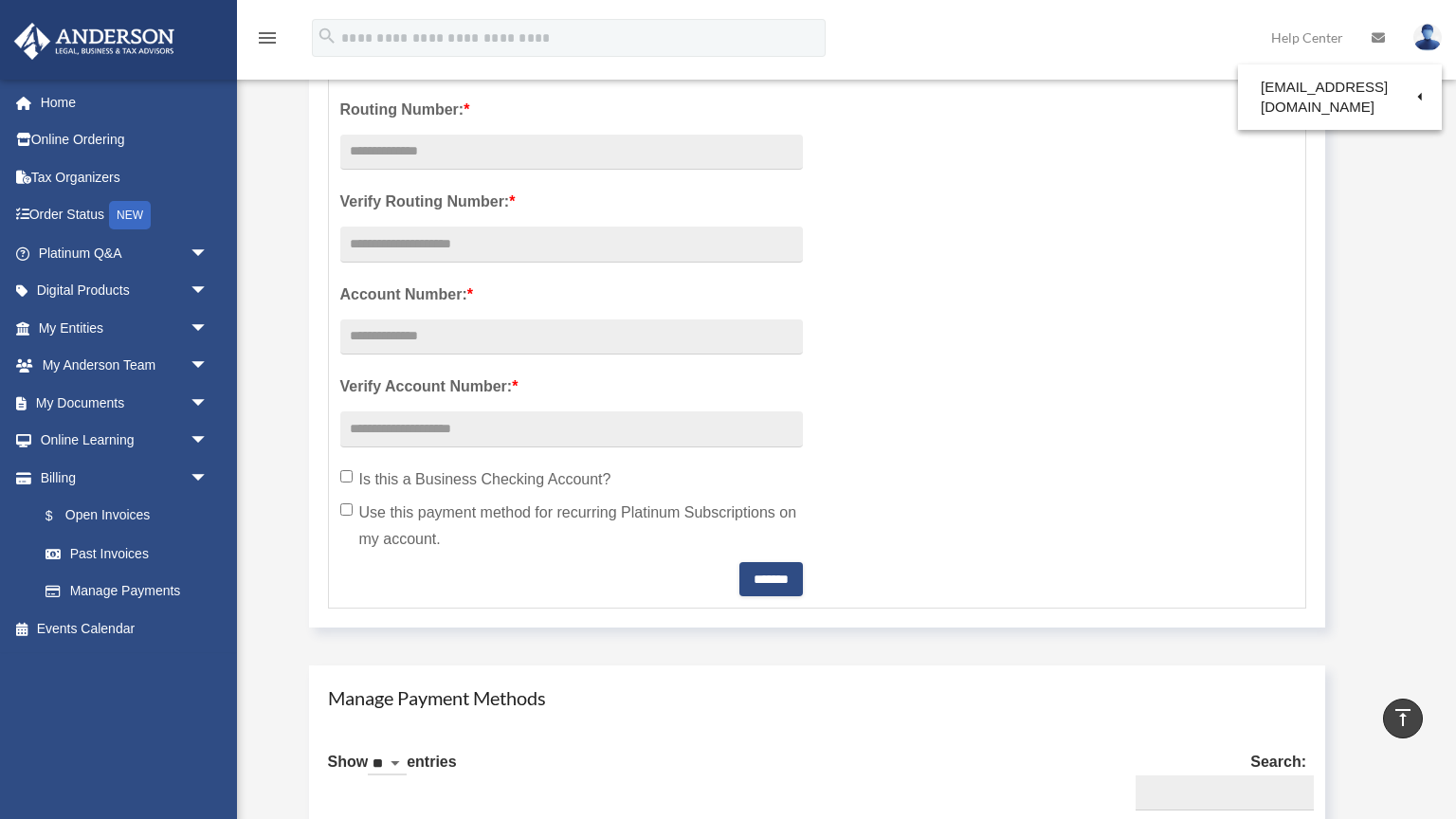
scroll to position [527, 0]
click at [1042, 90] on link "My Profile" at bounding box center [1143, 89] width 189 height 39
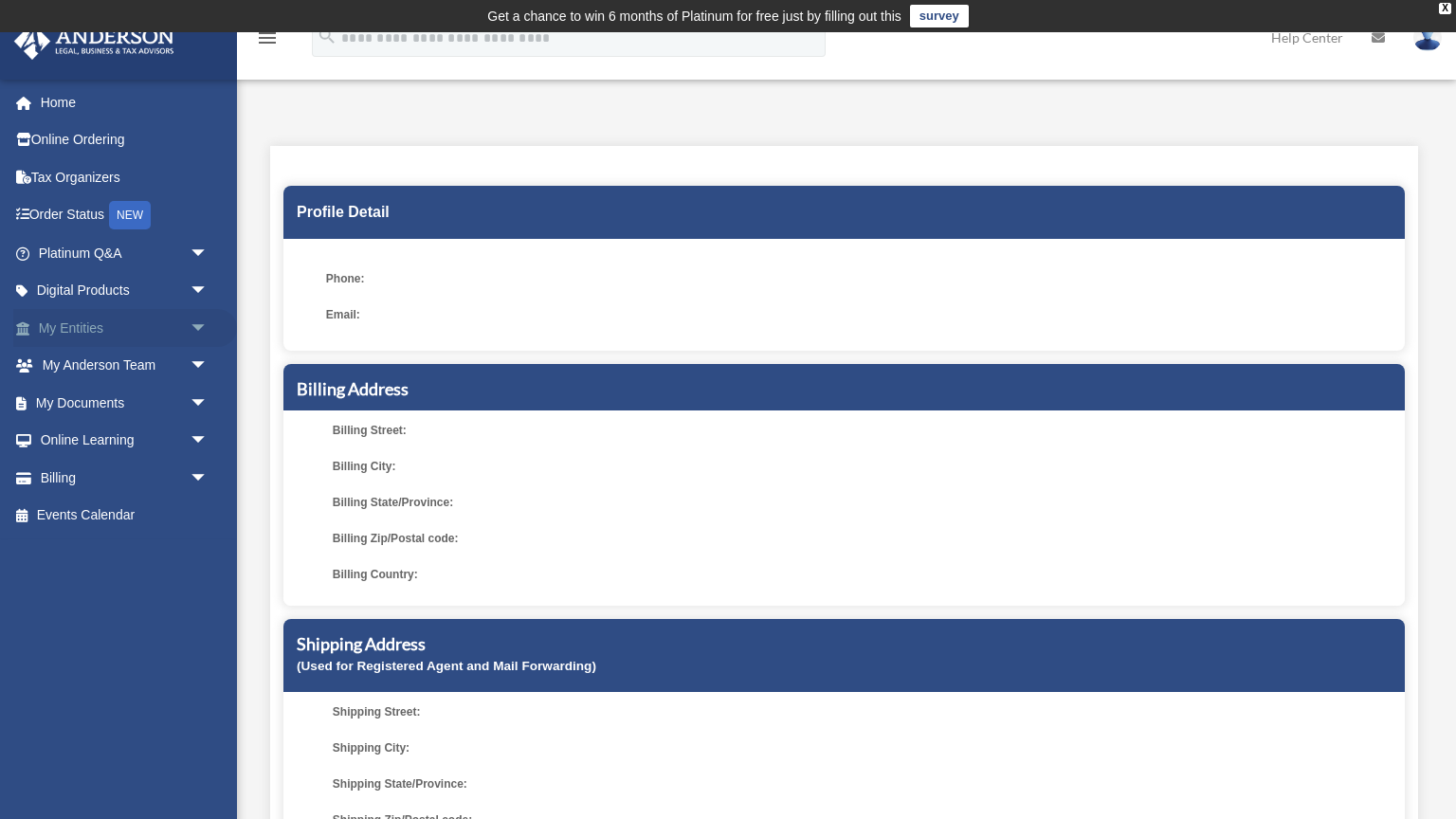
click at [73, 333] on link "My Entities arrow_drop_down" at bounding box center [126, 328] width 224 height 38
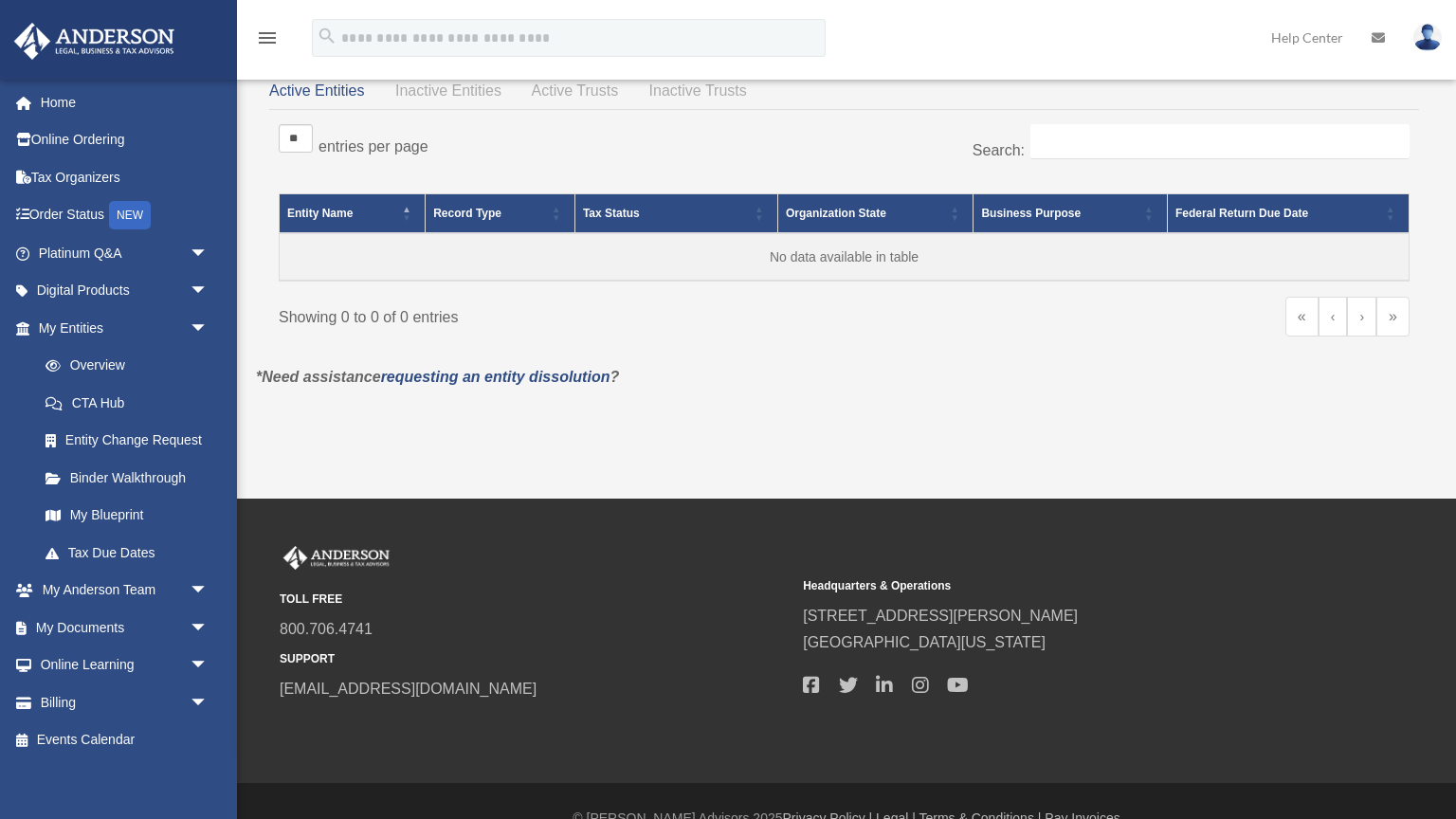
scroll to position [144, 0]
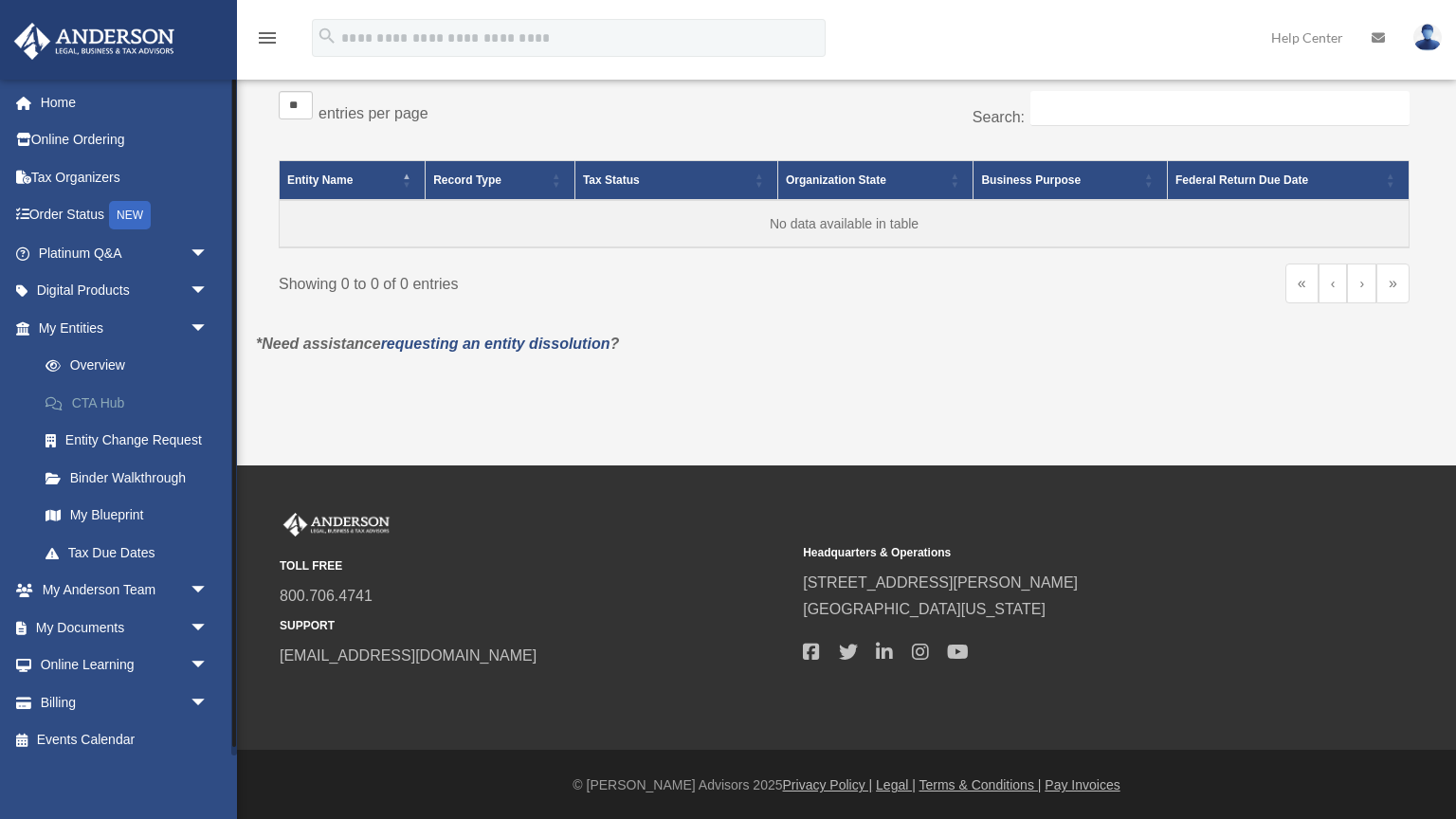
click at [114, 408] on link "CTA Hub" at bounding box center [131, 402] width 211 height 38
click at [115, 366] on link "Overview" at bounding box center [131, 366] width 211 height 38
click at [135, 445] on link "Entity Change Request" at bounding box center [131, 440] width 211 height 38
click at [153, 479] on link "Binder Walkthrough" at bounding box center [131, 478] width 211 height 38
click at [130, 518] on link "My Blueprint" at bounding box center [131, 515] width 211 height 38
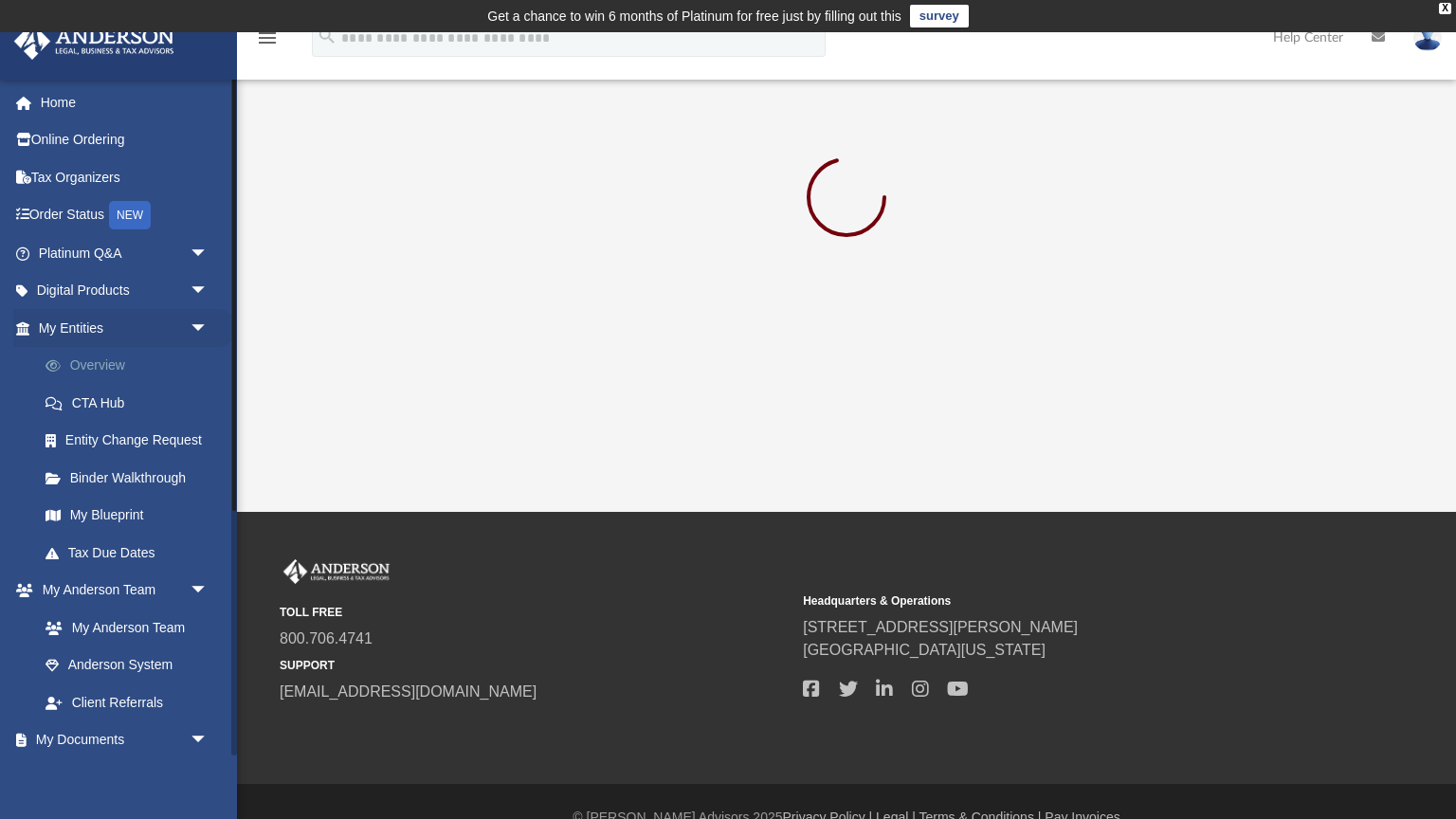
click at [118, 367] on link "Overview" at bounding box center [131, 366] width 211 height 38
click at [120, 406] on link "CTA Hub" at bounding box center [131, 402] width 211 height 38
click at [138, 440] on link "Entity Change Request" at bounding box center [131, 440] width 211 height 38
click at [154, 480] on link "Binder Walkthrough" at bounding box center [131, 478] width 211 height 38
click at [125, 514] on link "My Blueprint" at bounding box center [131, 515] width 211 height 38
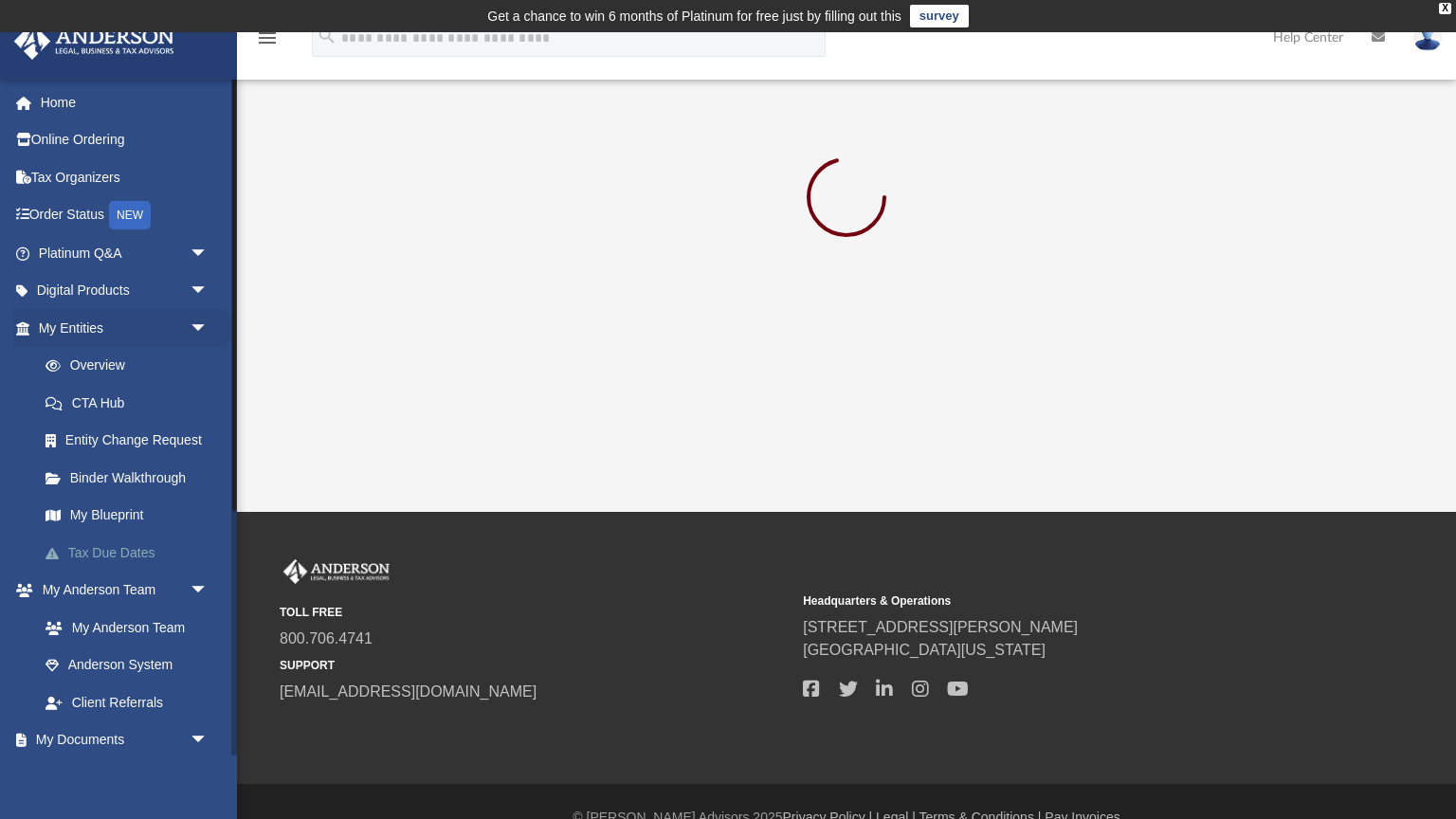
click at [131, 557] on link "Tax Due Dates" at bounding box center [131, 552] width 211 height 38
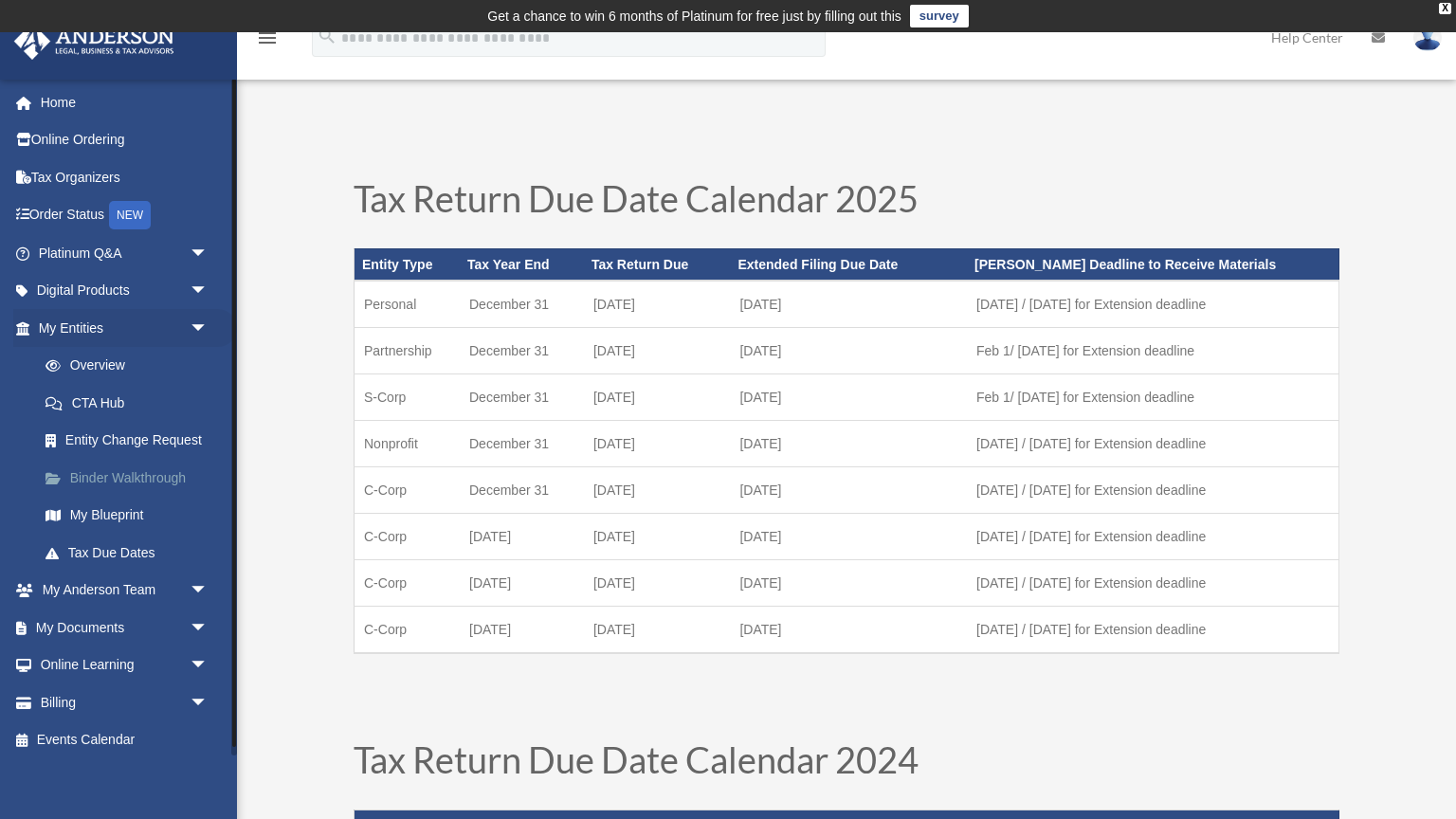
click at [110, 483] on link "Binder Walkthrough" at bounding box center [131, 478] width 211 height 38
click at [119, 448] on link "Entity Change Request" at bounding box center [131, 440] width 211 height 38
click at [116, 399] on link "CTA Hub" at bounding box center [131, 402] width 211 height 38
click at [123, 367] on link "Overview" at bounding box center [131, 366] width 211 height 38
click at [140, 591] on link "My Anderson Team arrow_drop_down" at bounding box center [126, 590] width 224 height 38
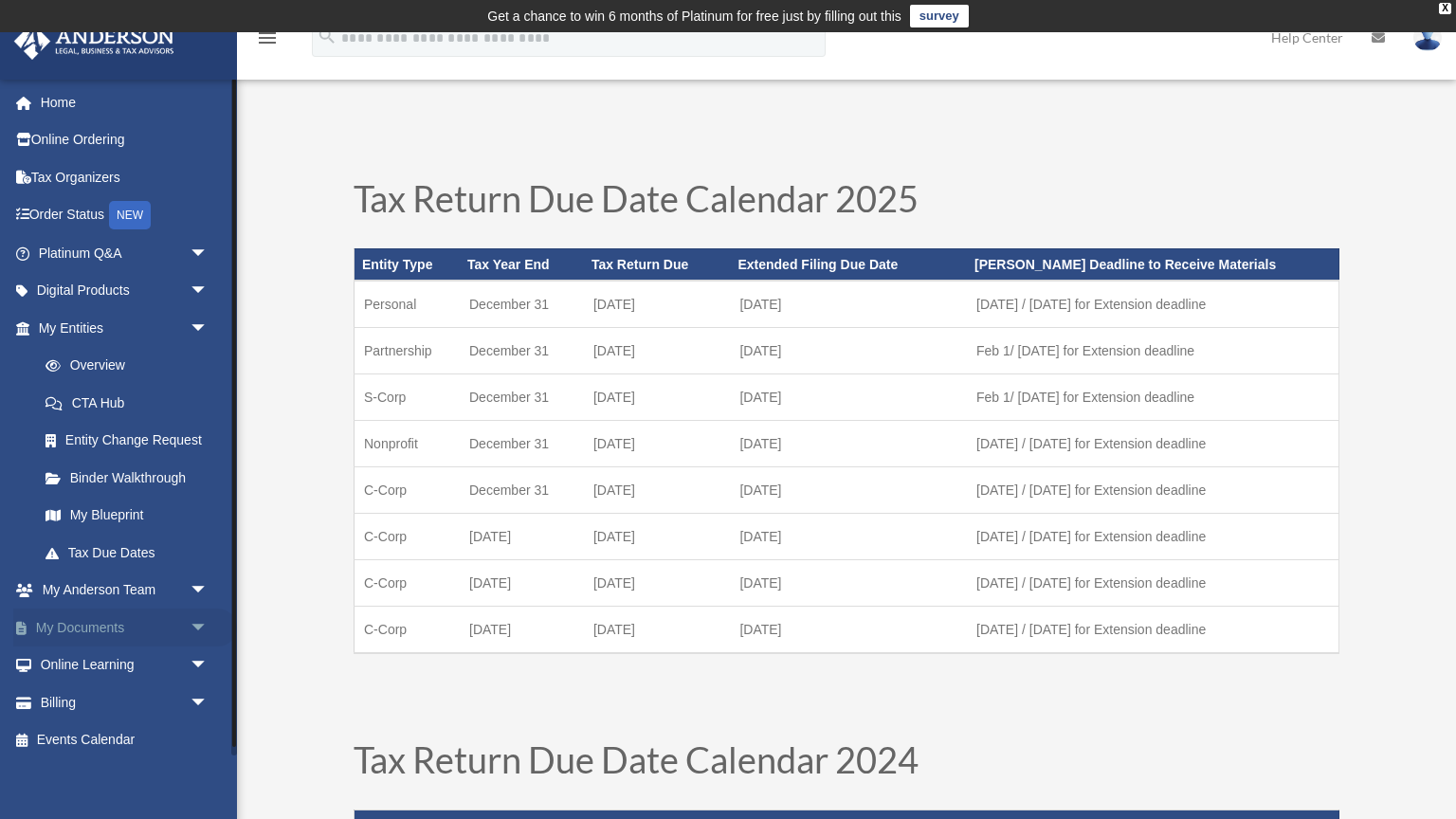
click at [110, 624] on link "My Documents arrow_drop_down" at bounding box center [126, 627] width 224 height 38
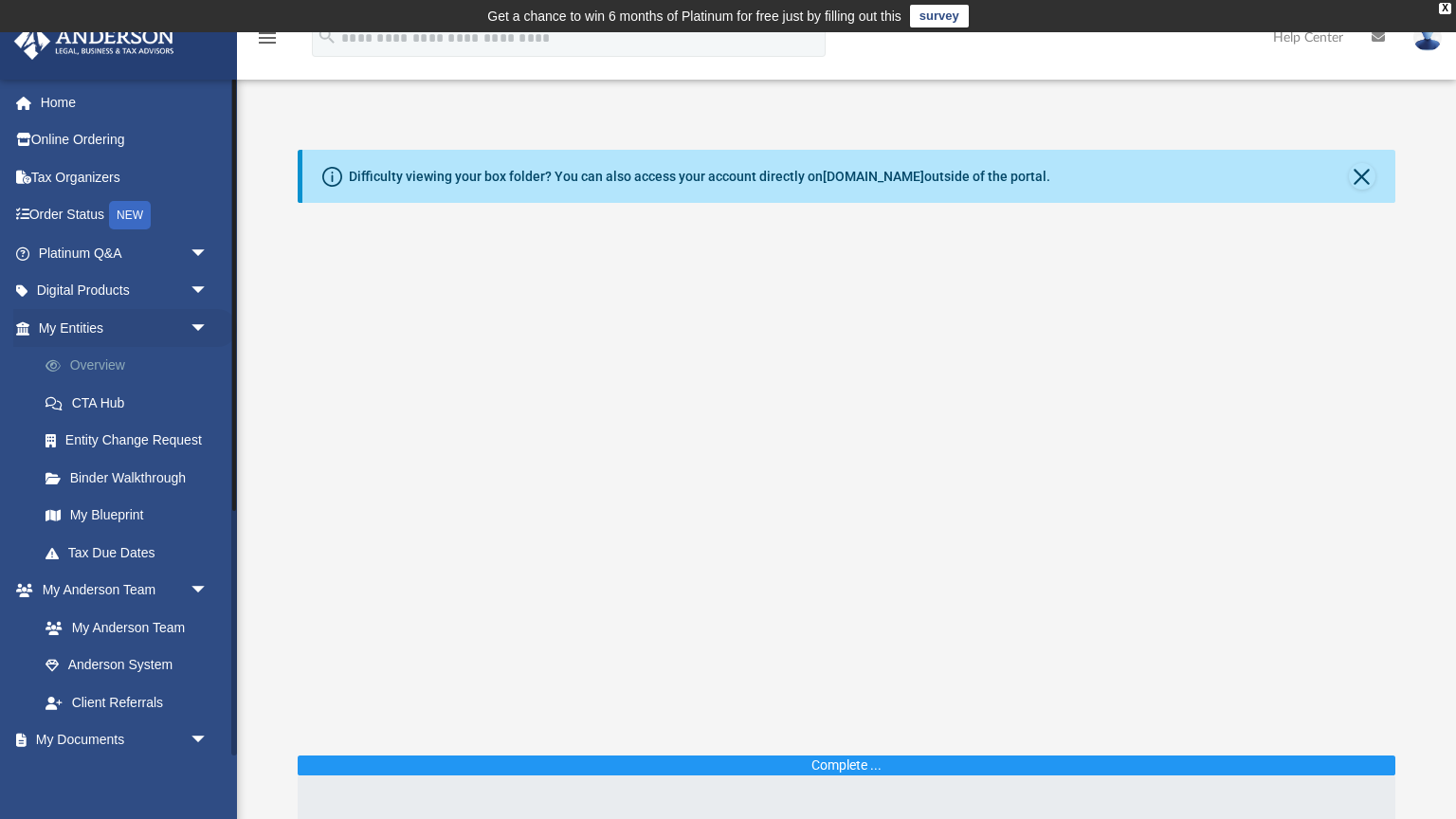
click at [103, 373] on link "Overview" at bounding box center [131, 366] width 211 height 38
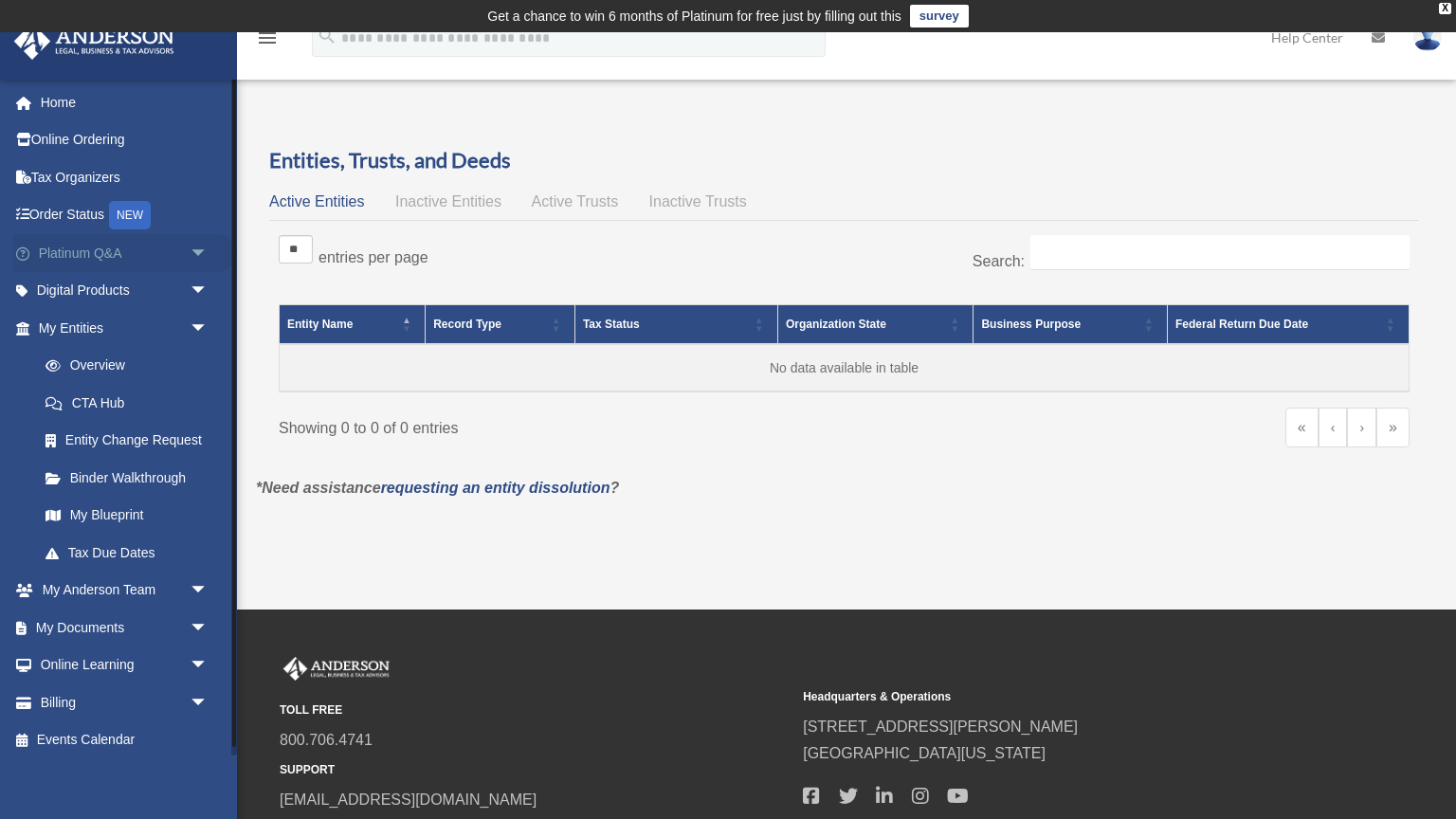
click at [106, 261] on link "Platinum Q&A arrow_drop_down" at bounding box center [126, 253] width 224 height 38
click at [135, 221] on div "NEW" at bounding box center [130, 215] width 42 height 28
